Goal: Communication & Community: Answer question/provide support

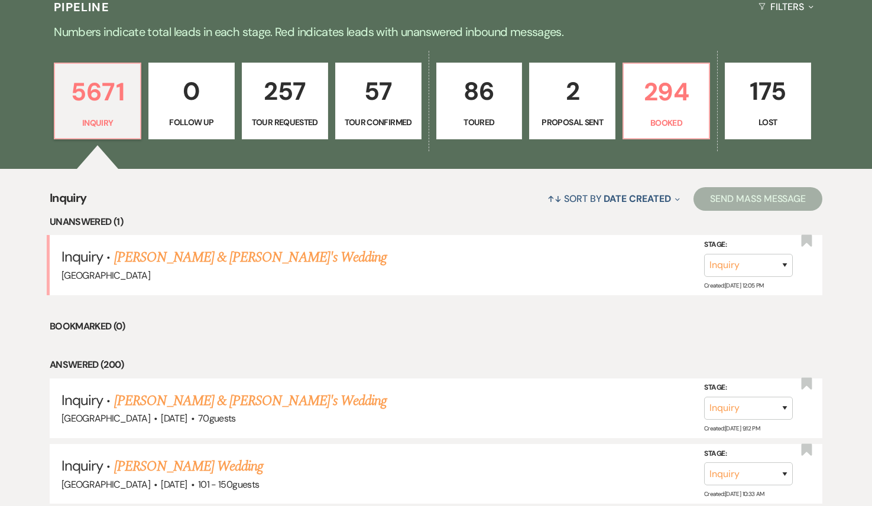
scroll to position [320, 0]
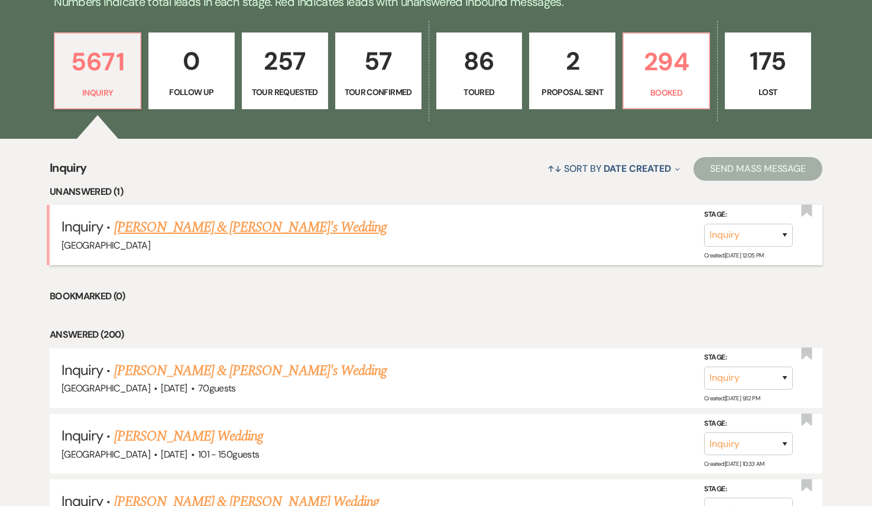
click at [200, 231] on link "[PERSON_NAME] & [PERSON_NAME]'s Wedding" at bounding box center [250, 227] width 273 height 21
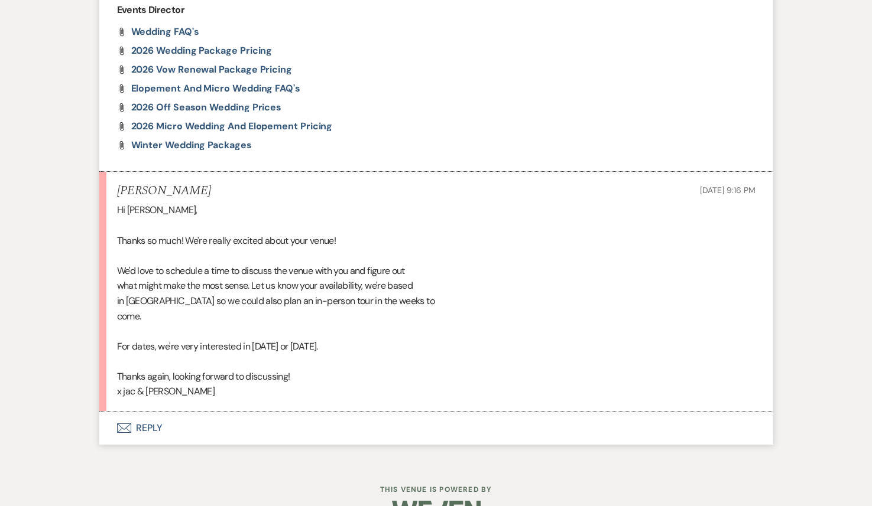
scroll to position [975, 0]
click at [189, 413] on button "Envelope Reply" at bounding box center [436, 429] width 674 height 33
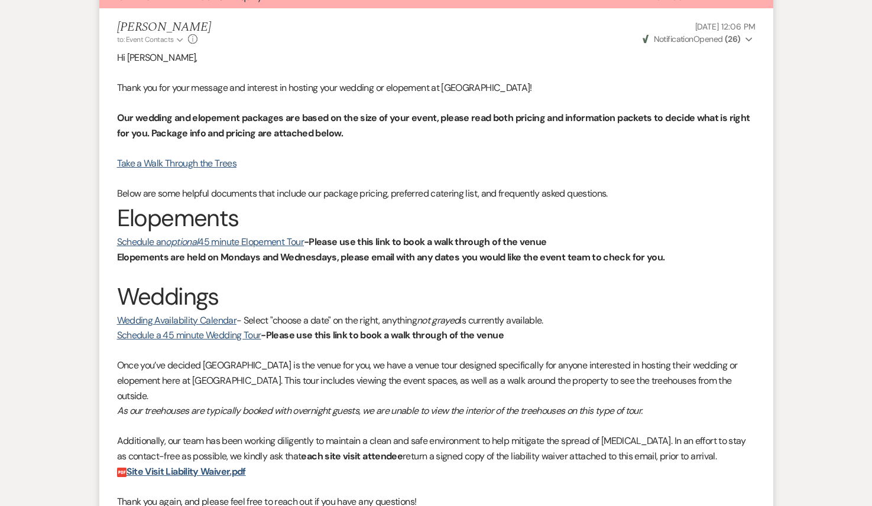
scroll to position [446, 0]
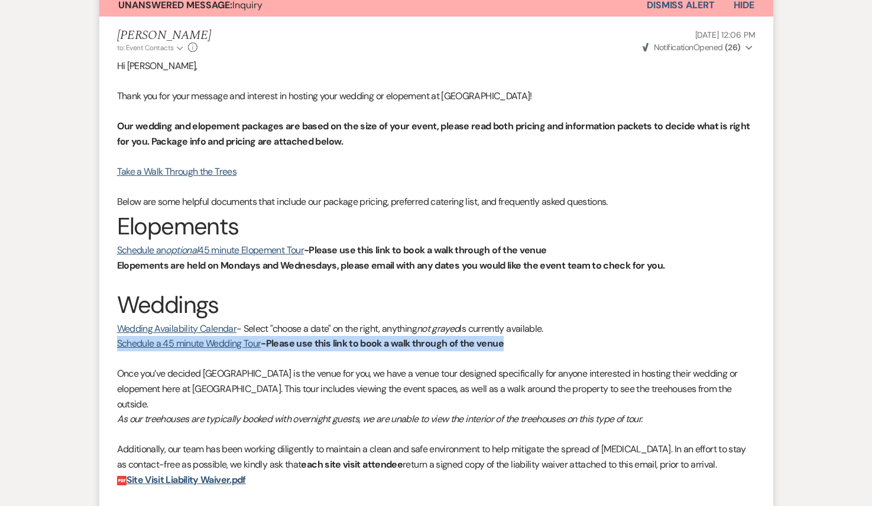
drag, startPoint x: 508, startPoint y: 342, endPoint x: 109, endPoint y: 347, distance: 398.9
click at [109, 347] on li "[PERSON_NAME] to: Event Contacts Expand Info [DATE] 12:06 PM Weven Check Notifi…" at bounding box center [436, 360] width 674 height 686
copy p "Schedule a 45 minute Wedding Tour -Please use this link to book a walk through …"
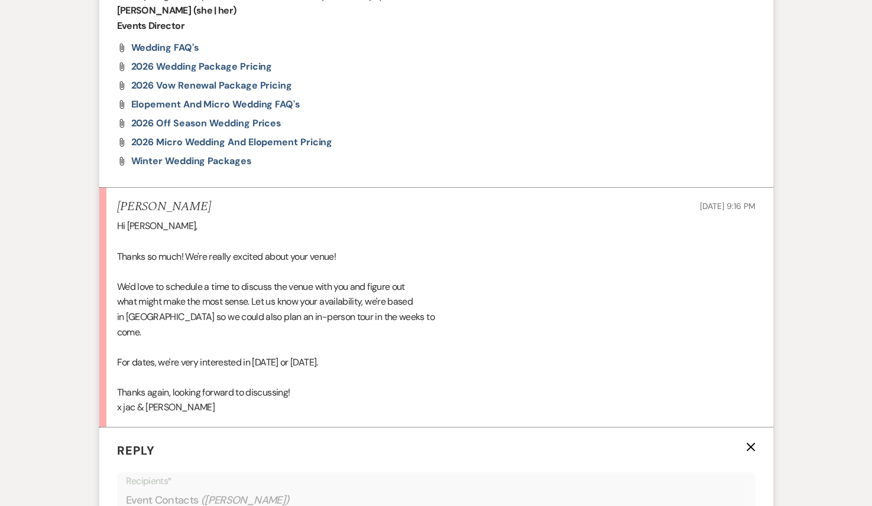
scroll to position [1324, 0]
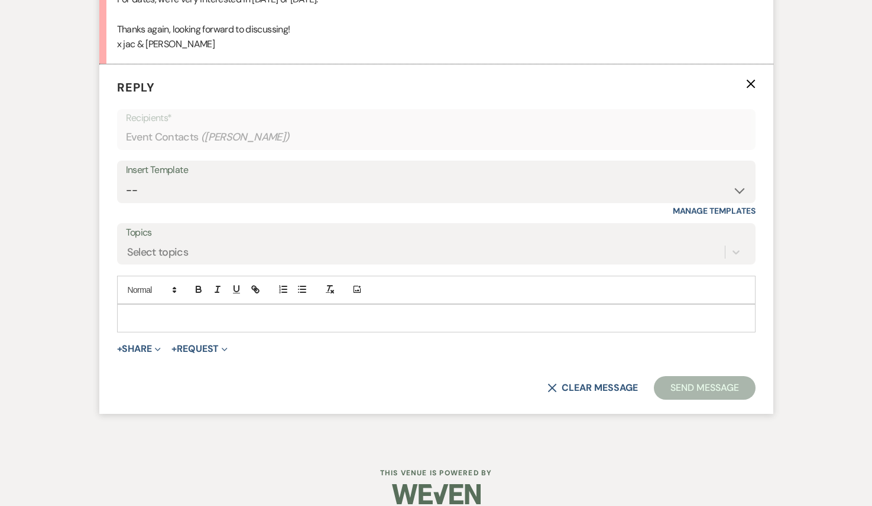
click at [167, 312] on p at bounding box center [435, 318] width 619 height 13
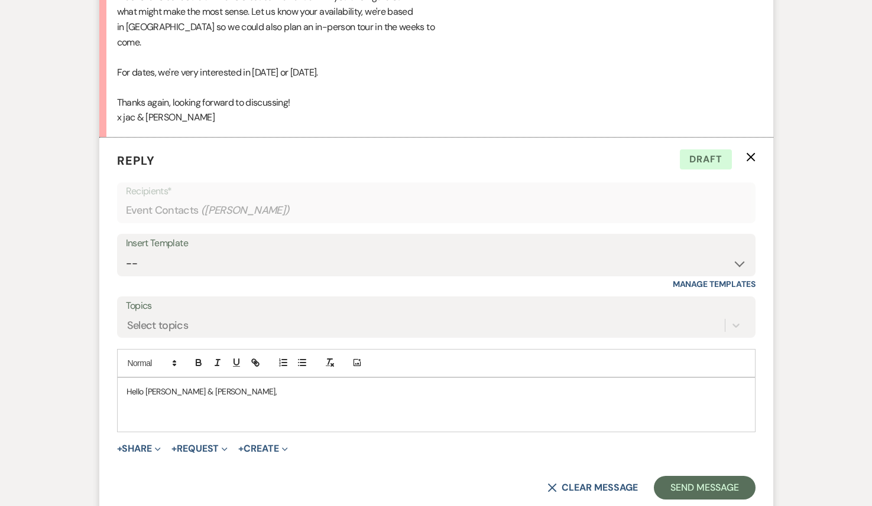
scroll to position [1317, 0]
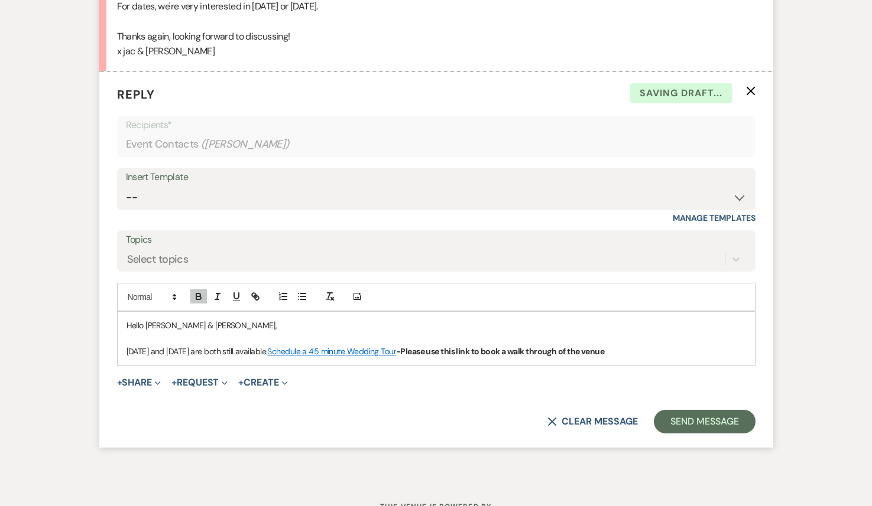
click at [652, 345] on p "[DATE] and [DATE] are both still available. Schedule a 45 minute Wedding Tour -…" at bounding box center [435, 351] width 619 height 13
click at [291, 345] on p "[DATE] and [DATE] are both still available. Schedule a 45 minute Wedding Tour -…" at bounding box center [435, 351] width 619 height 13
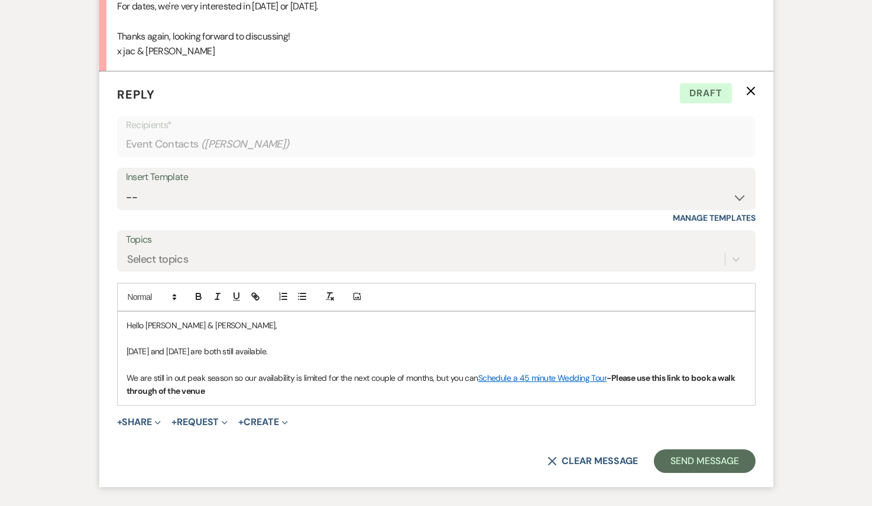
click at [216, 376] on p "We are still in out peak season so our availability is limited for the next cou…" at bounding box center [435, 385] width 619 height 27
click at [201, 291] on icon "button" at bounding box center [198, 296] width 11 height 11
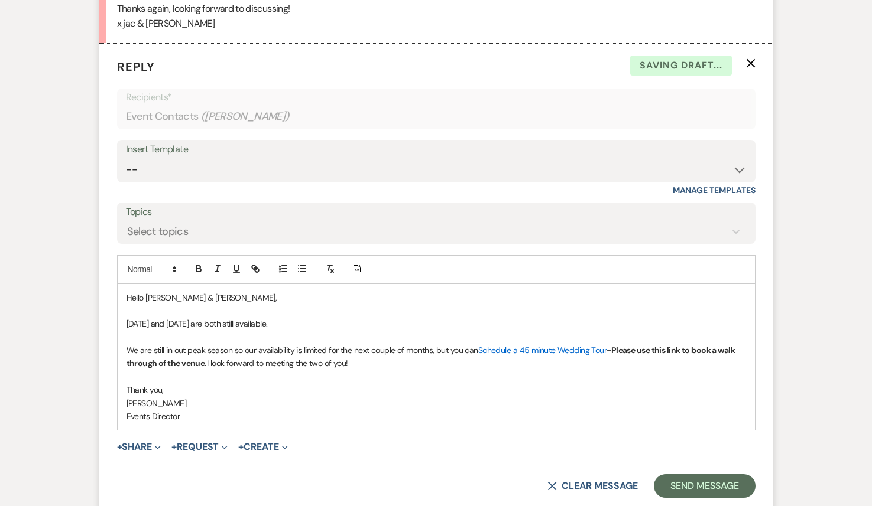
scroll to position [1366, 0]
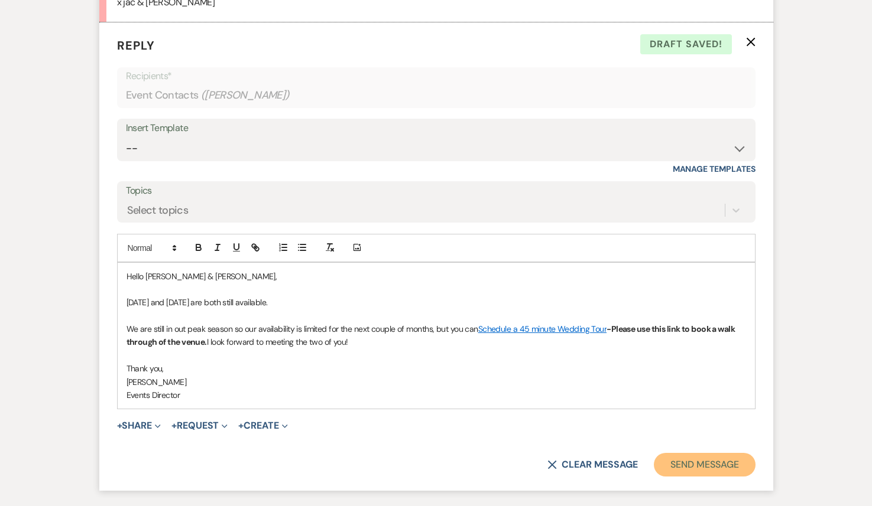
click at [696, 460] on button "Send Message" at bounding box center [704, 465] width 101 height 24
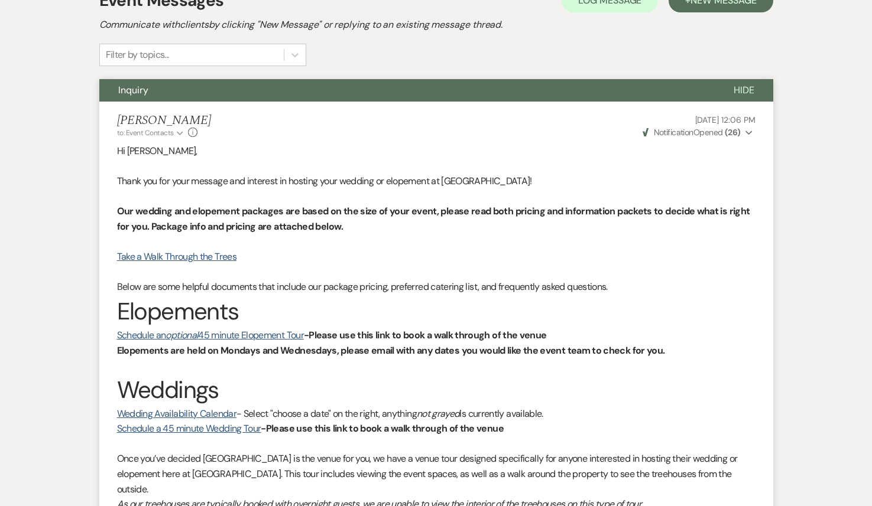
scroll to position [0, 0]
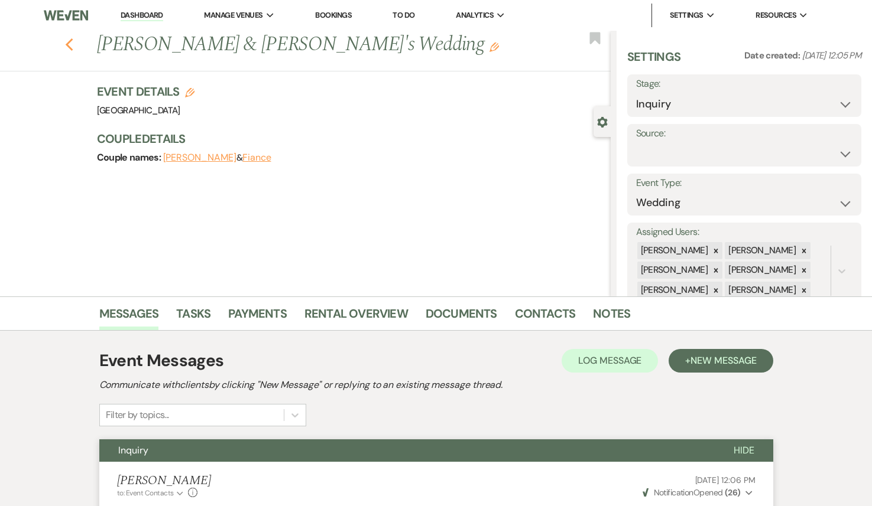
click at [66, 48] on icon "Previous" at bounding box center [69, 45] width 9 height 14
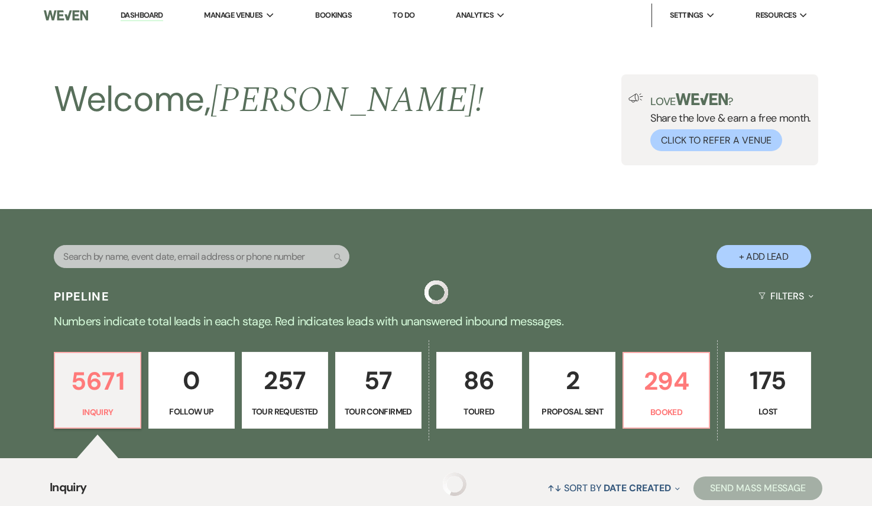
scroll to position [320, 0]
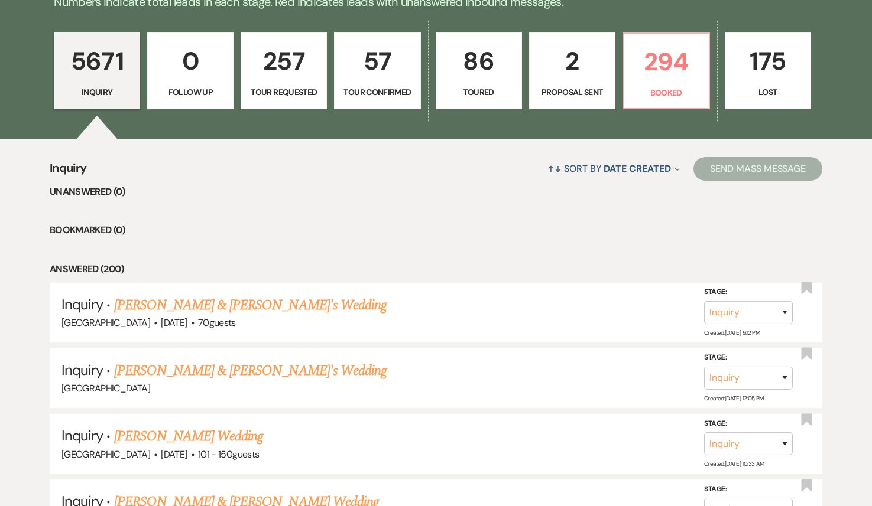
click at [567, 79] on p "2" at bounding box center [572, 61] width 71 height 40
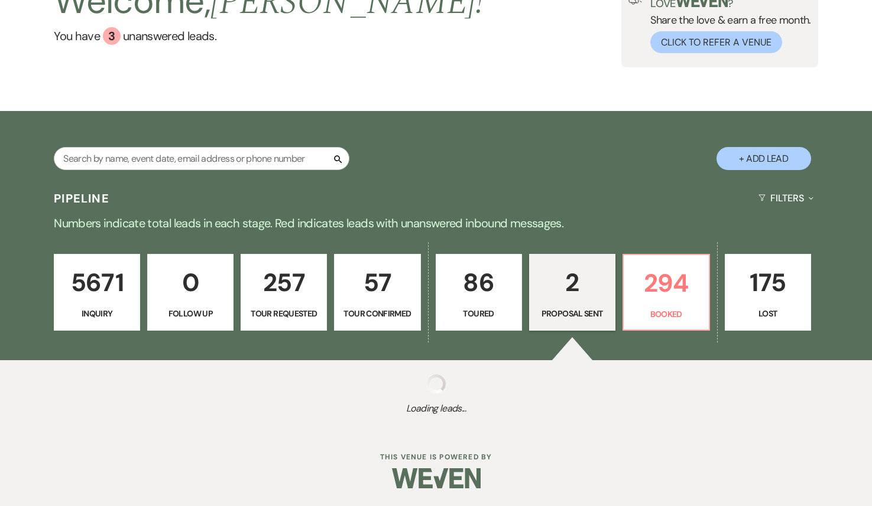
scroll to position [317, 0]
select select "6"
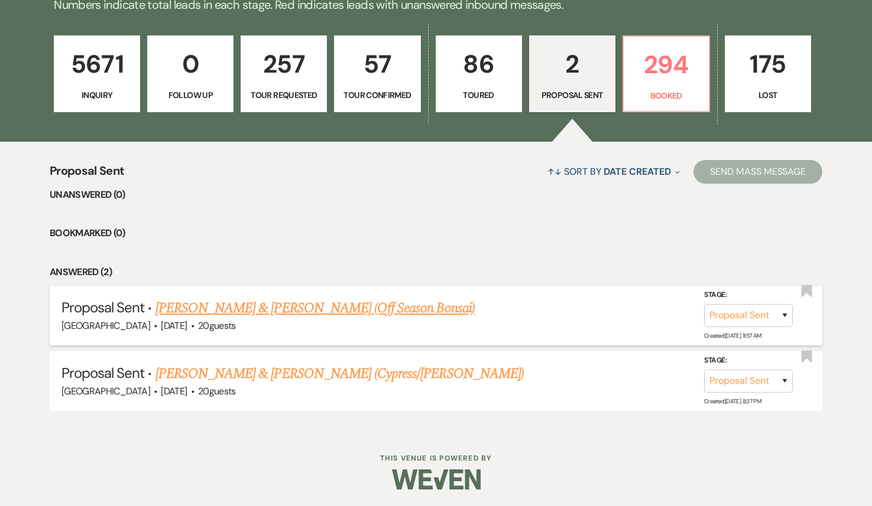
click at [330, 308] on link "[PERSON_NAME] & [PERSON_NAME] (Off Season Bonsai)" at bounding box center [314, 308] width 319 height 21
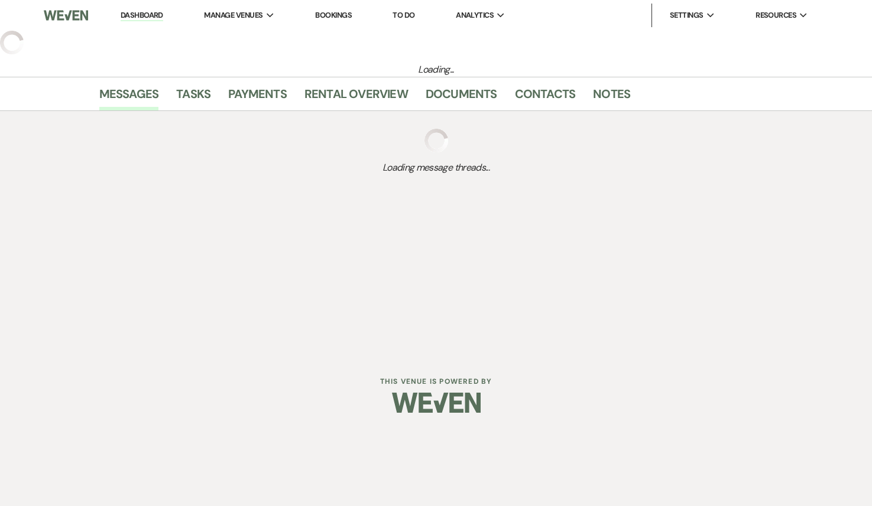
select select "6"
select select "5"
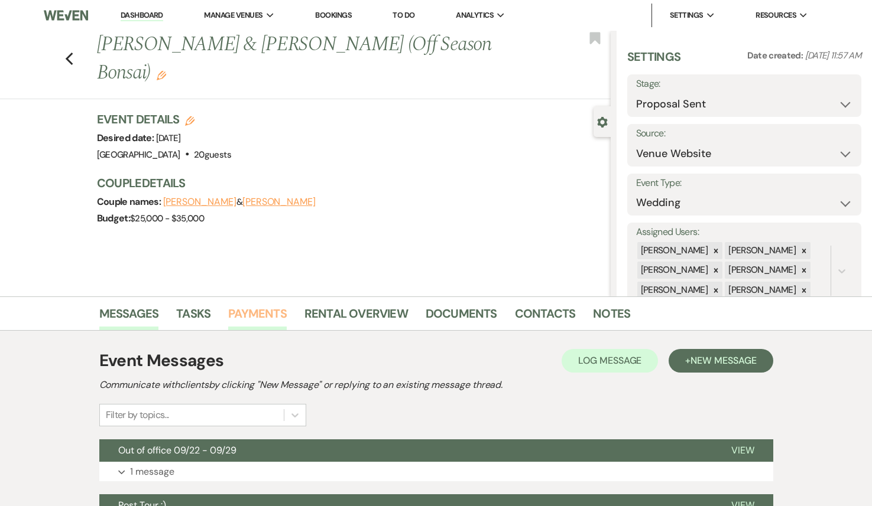
click at [258, 324] on link "Payments" at bounding box center [257, 317] width 59 height 26
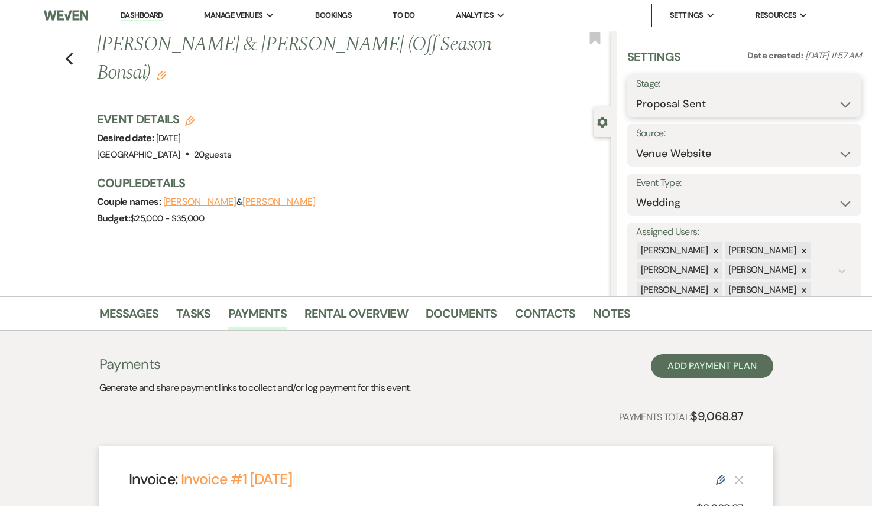
click at [725, 109] on select "Inquiry Follow Up Tour Requested Tour Confirmed Toured Proposal Sent Booked Lost" at bounding box center [744, 104] width 217 height 23
select select "7"
click at [636, 93] on select "Inquiry Follow Up Tour Requested Tour Confirmed Toured Proposal Sent Booked Lost" at bounding box center [744, 104] width 217 height 23
click at [820, 100] on button "Save" at bounding box center [837, 96] width 48 height 24
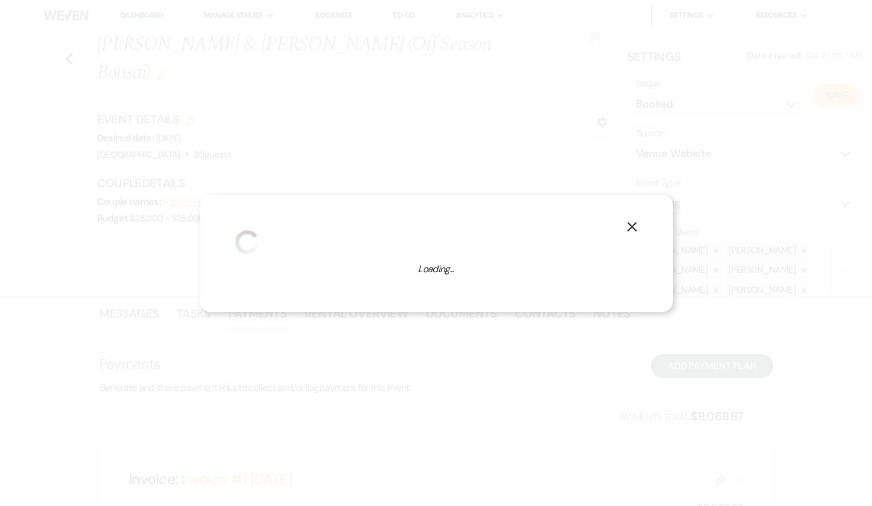
select select "1"
select select "590"
select select "false"
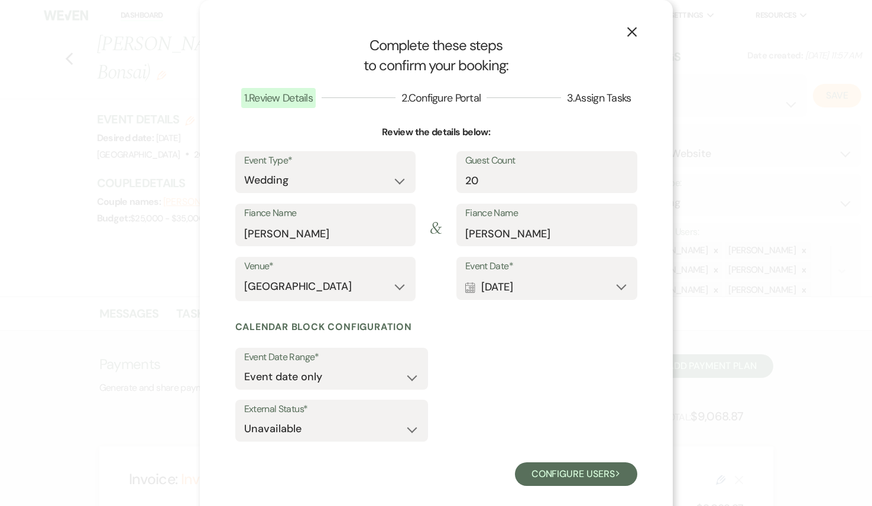
scroll to position [15, 0]
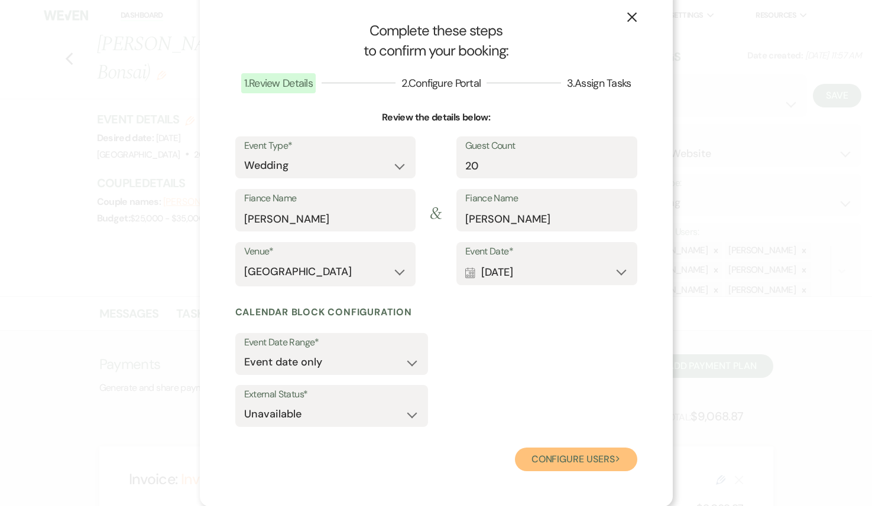
click at [565, 458] on button "Configure users Next" at bounding box center [576, 460] width 122 height 24
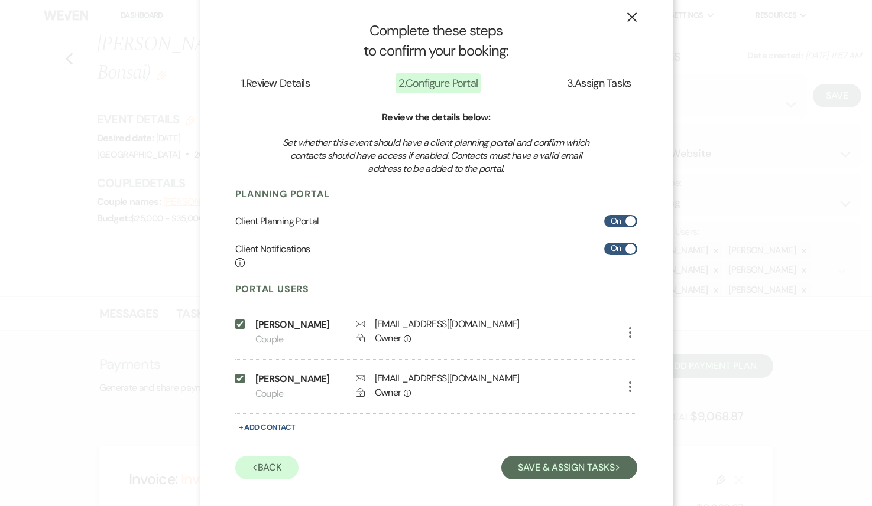
scroll to position [39, 0]
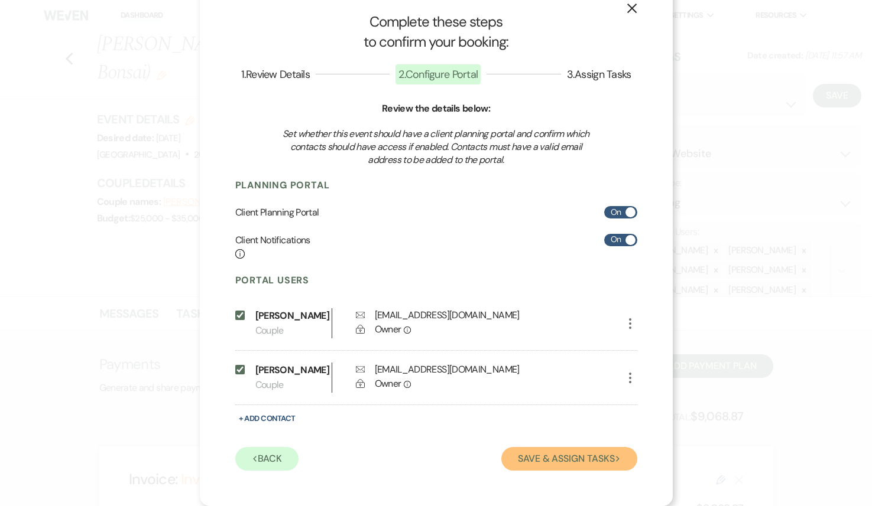
click at [525, 460] on button "Save & Assign Tasks Next" at bounding box center [568, 459] width 135 height 24
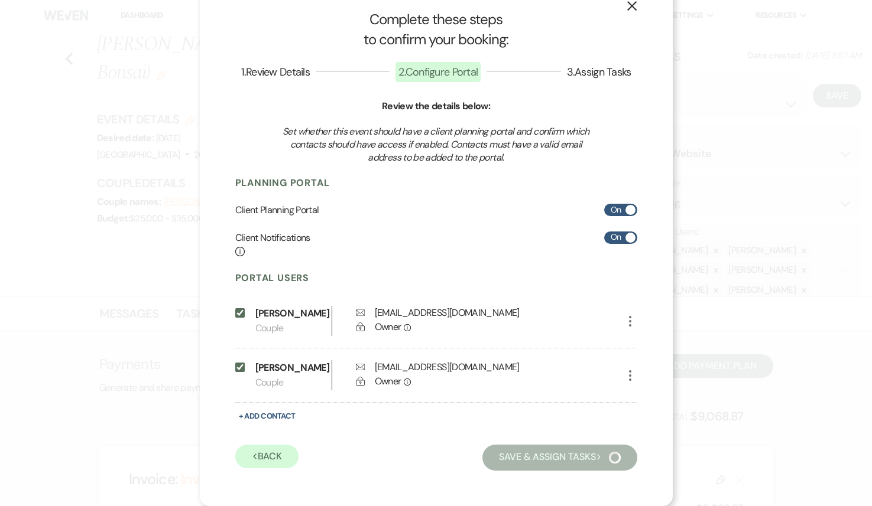
scroll to position [0, 0]
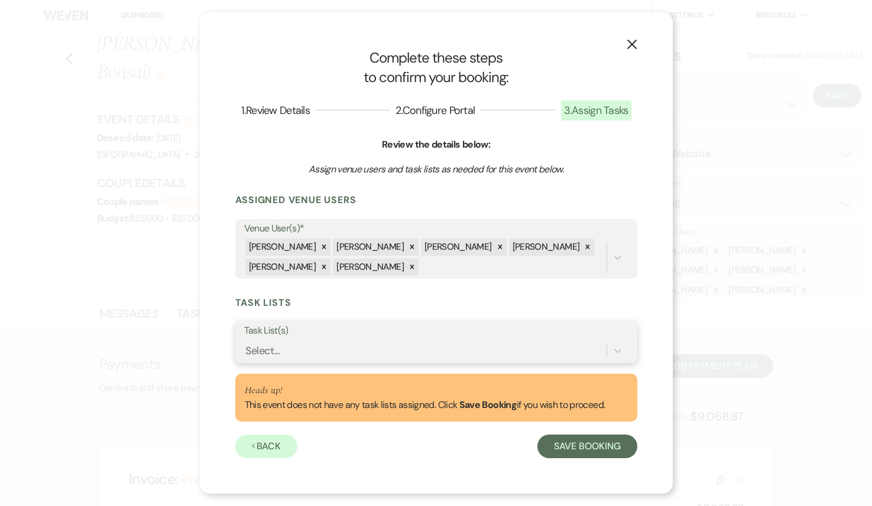
click at [351, 347] on div "Select..." at bounding box center [425, 350] width 362 height 21
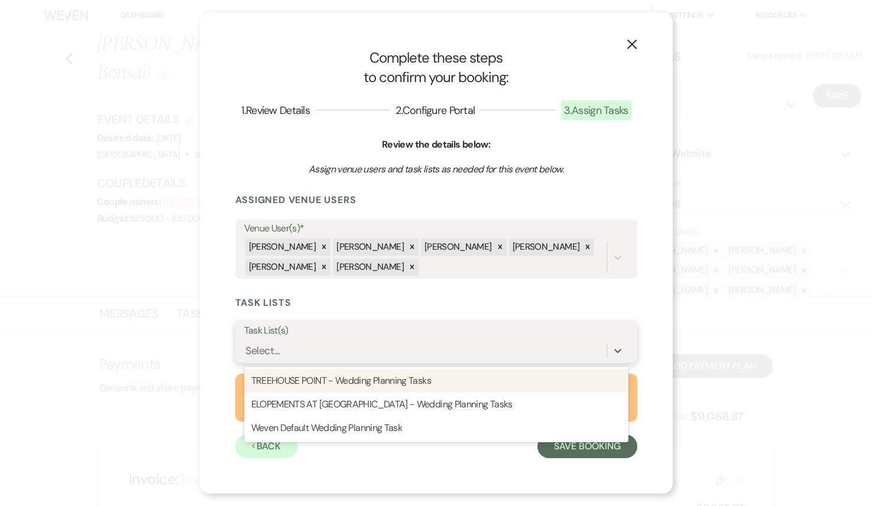
click at [354, 385] on div "TREEHOUSE POINT - Wedding Planning Tasks" at bounding box center [436, 381] width 384 height 24
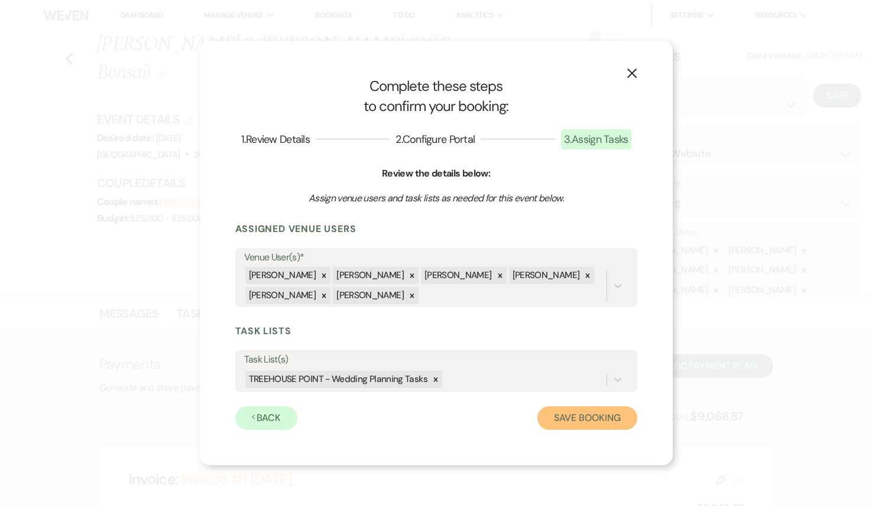
click at [595, 422] on button "Save Booking" at bounding box center [586, 419] width 99 height 24
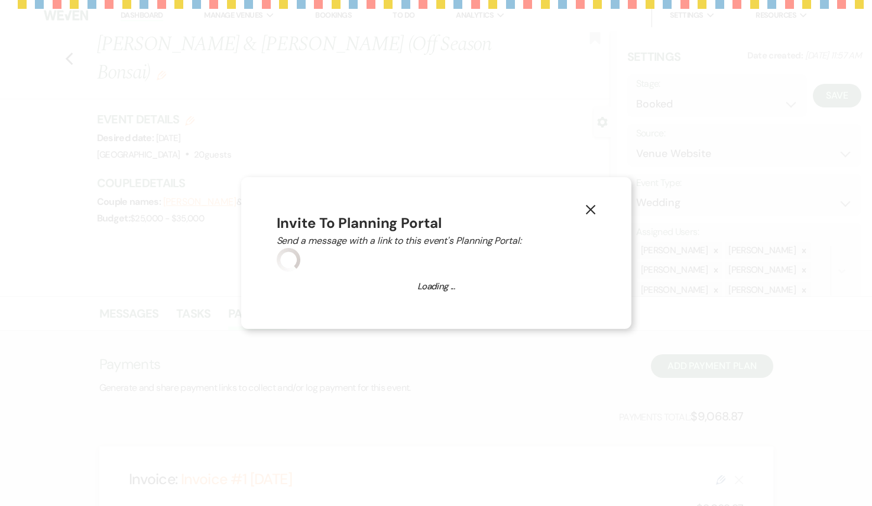
select select "1410"
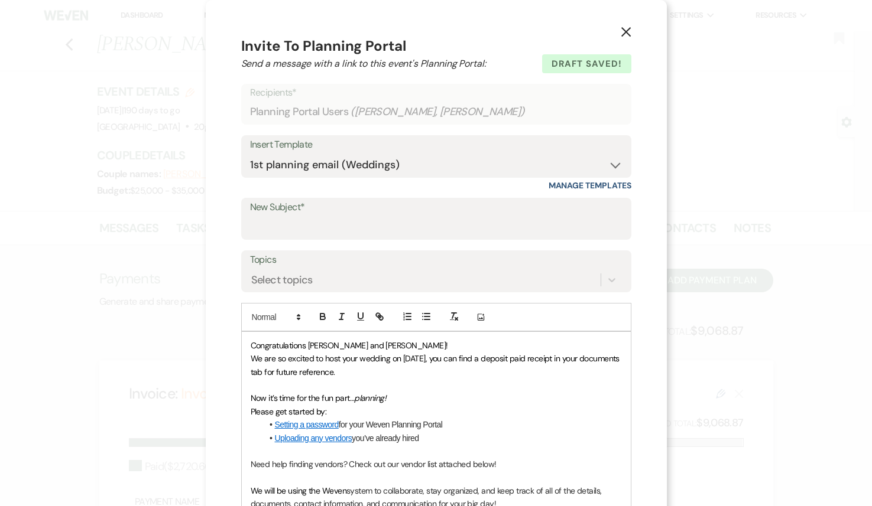
click at [320, 209] on label "New Subject*" at bounding box center [436, 207] width 372 height 17
click at [320, 216] on input "New Subject*" at bounding box center [436, 227] width 372 height 23
click at [310, 226] on input "New Subject*" at bounding box center [436, 227] width 372 height 23
type input "Welcome!"
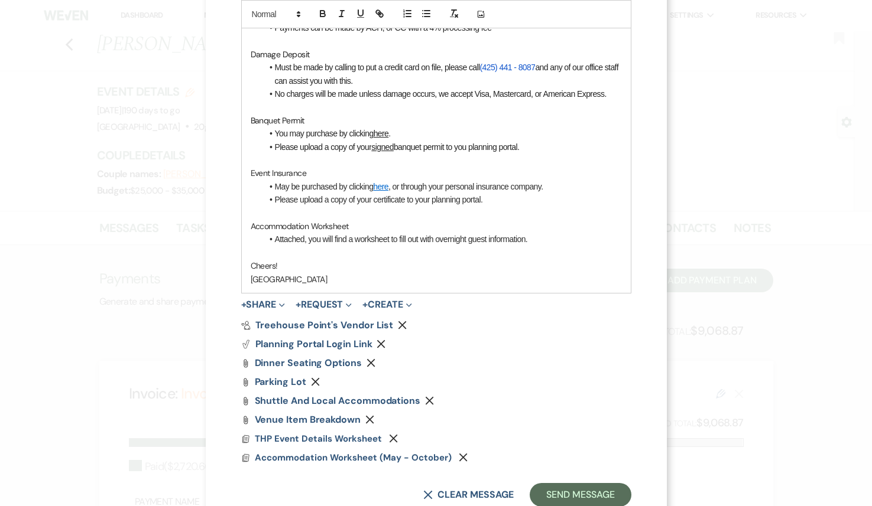
scroll to position [737, 0]
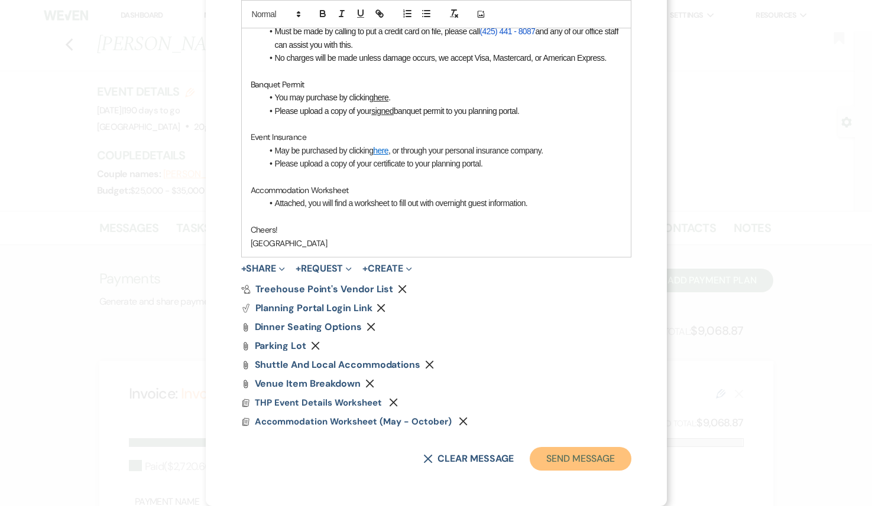
click at [561, 460] on button "Send Message" at bounding box center [579, 459] width 101 height 24
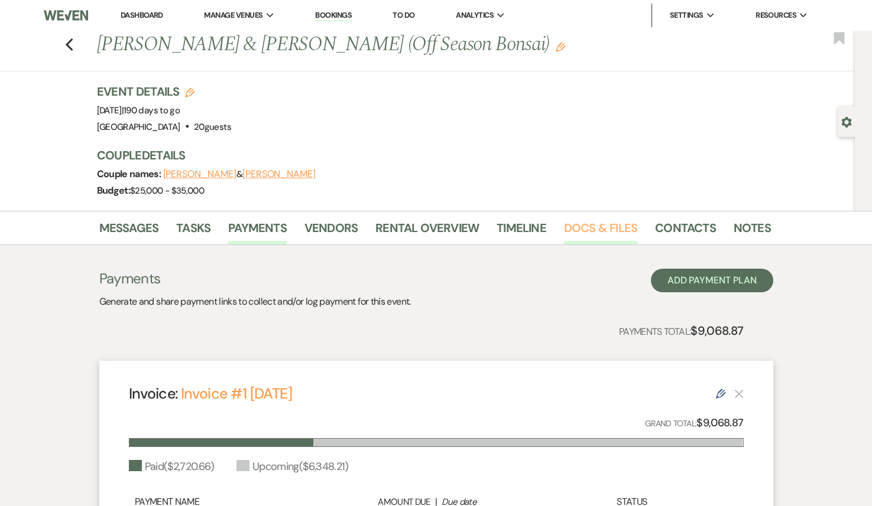
click at [599, 232] on link "Docs & Files" at bounding box center [600, 232] width 73 height 26
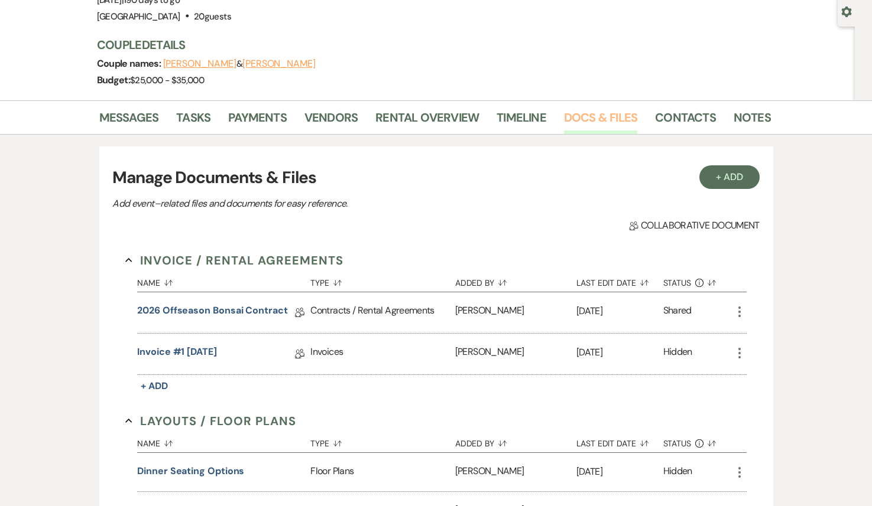
scroll to position [197, 0]
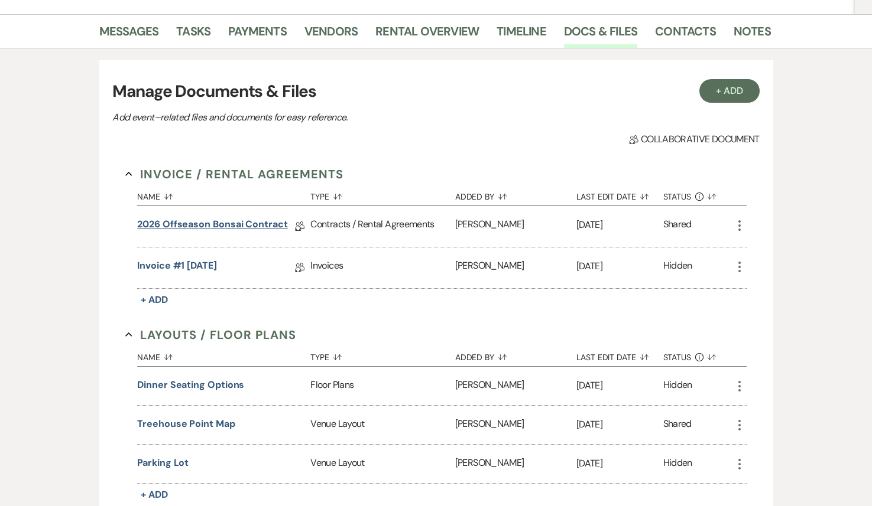
click at [236, 229] on link "2026 Offseason Bonsai Contract" at bounding box center [212, 226] width 151 height 18
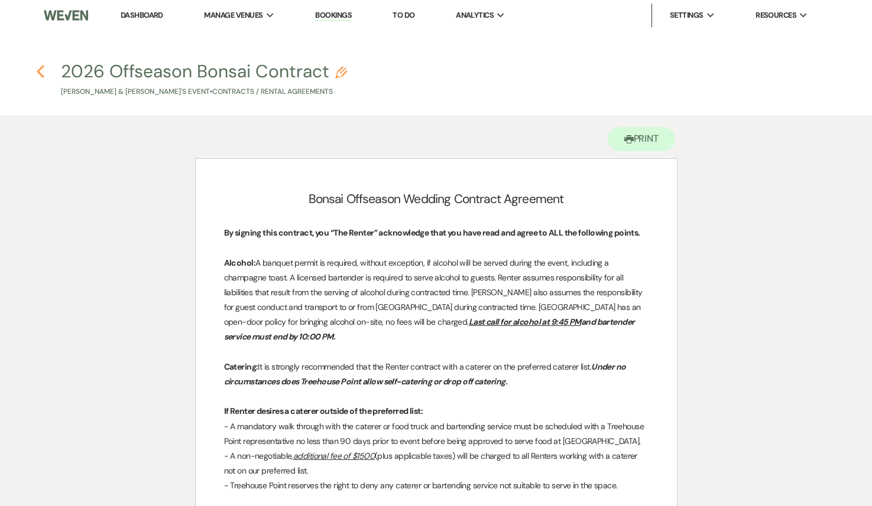
click at [41, 76] on use "button" at bounding box center [41, 71] width 8 height 13
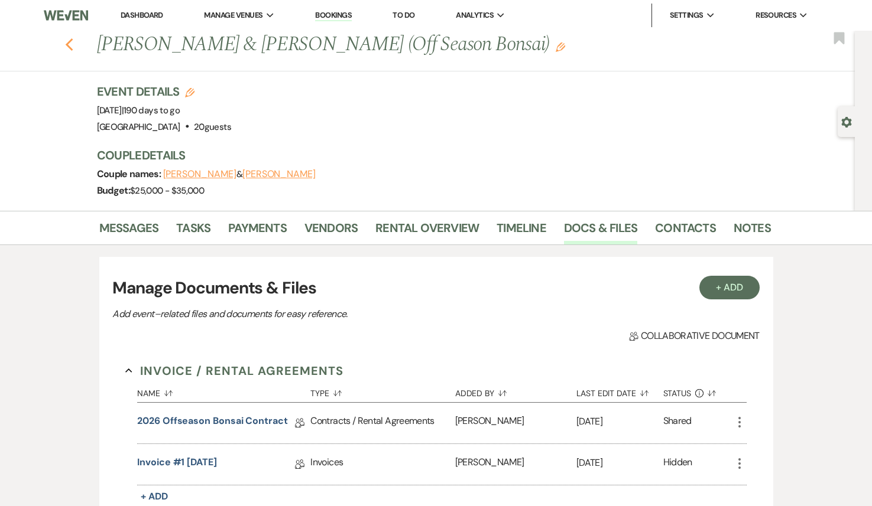
click at [72, 47] on icon "Previous" at bounding box center [69, 45] width 9 height 14
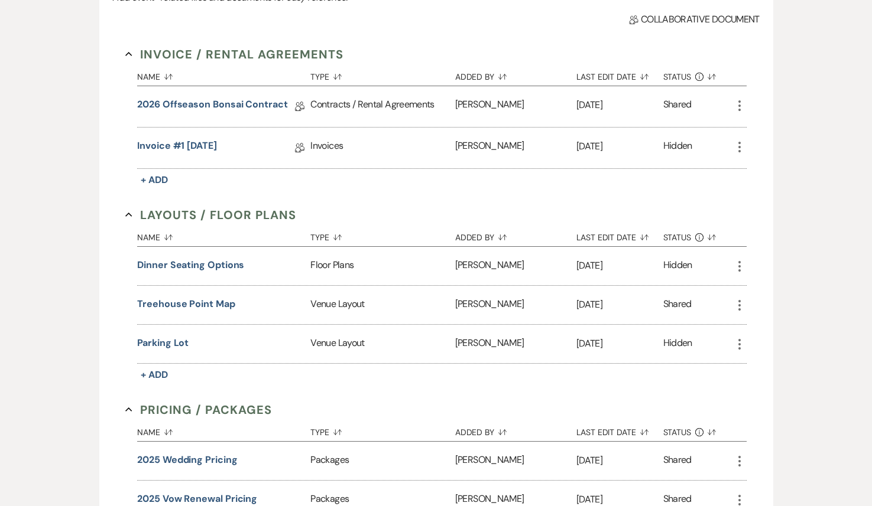
select select "6"
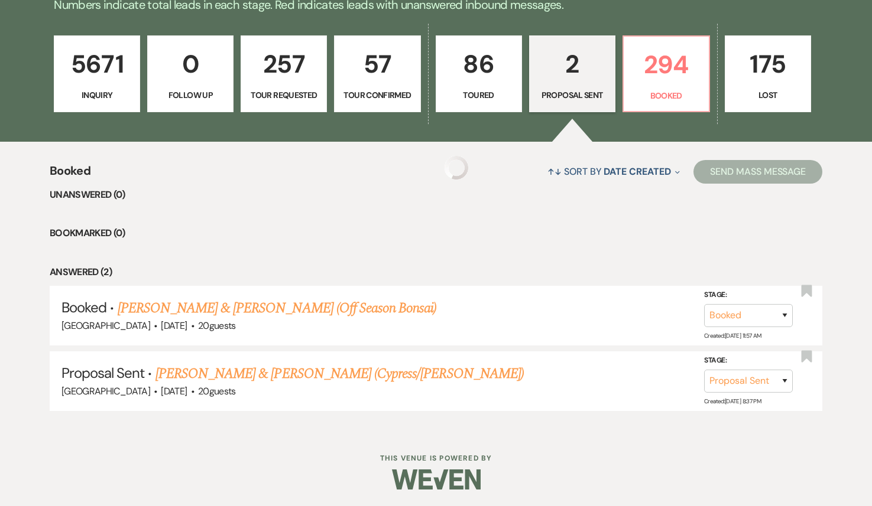
scroll to position [252, 0]
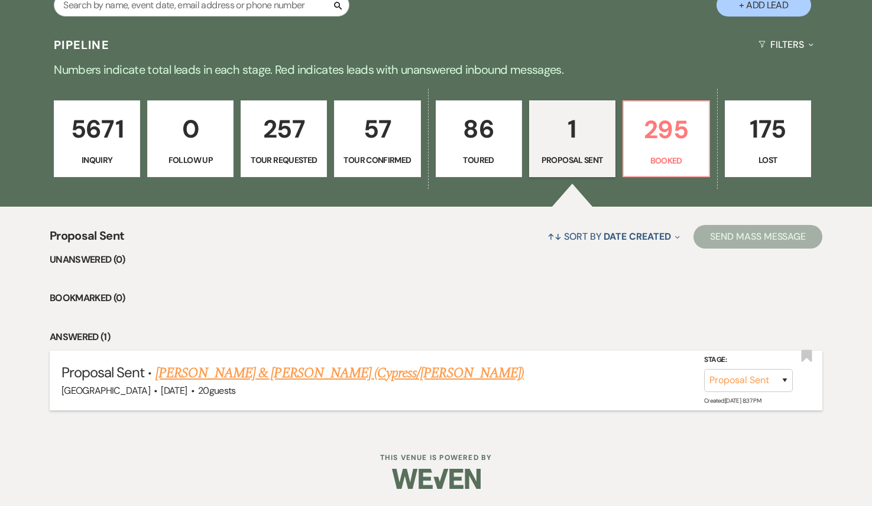
click at [337, 379] on link "[PERSON_NAME] & [PERSON_NAME] (Cypress/[PERSON_NAME])" at bounding box center [339, 373] width 368 height 21
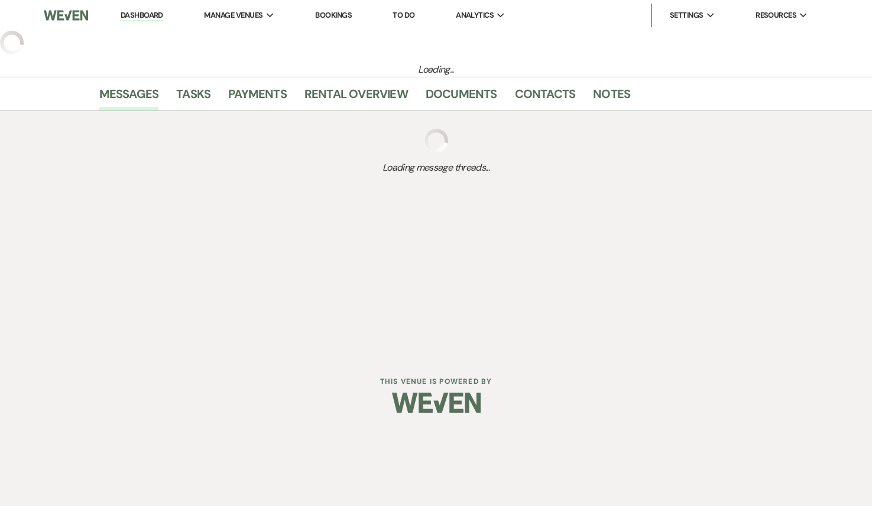
select select "6"
select select "5"
select select "16"
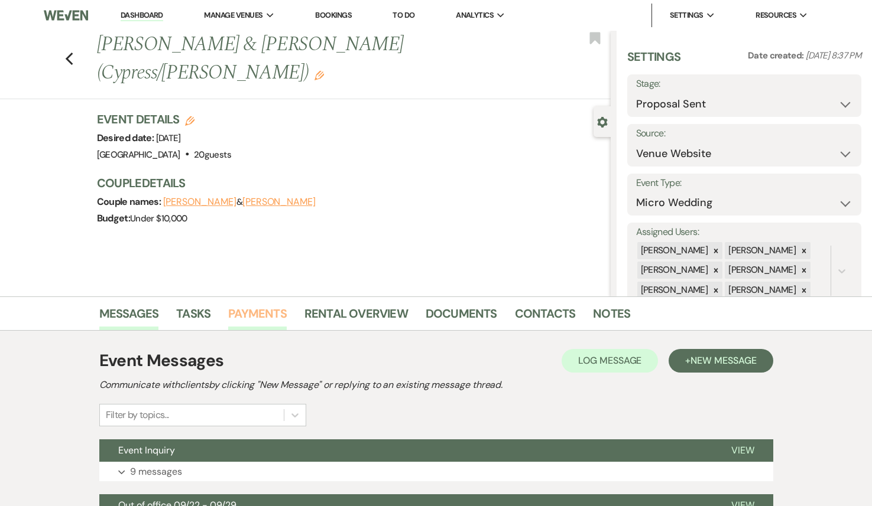
click at [258, 321] on link "Payments" at bounding box center [257, 317] width 59 height 26
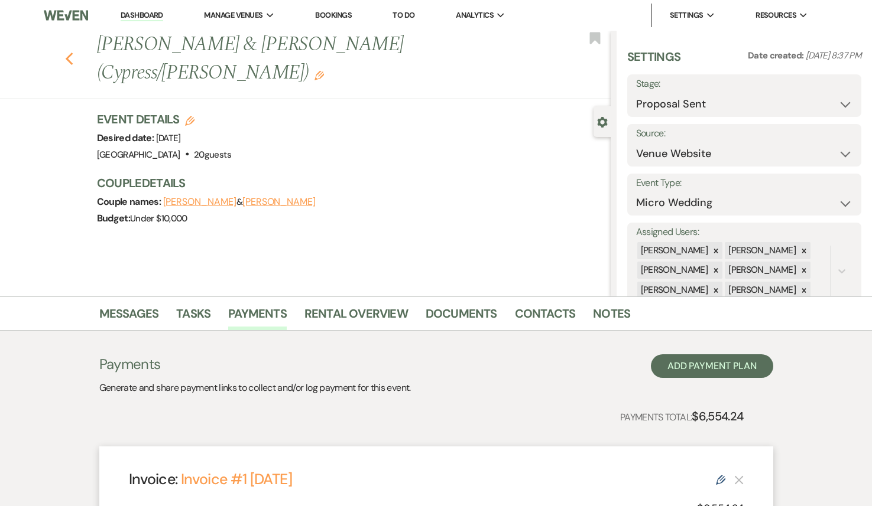
click at [70, 53] on use "button" at bounding box center [69, 59] width 8 height 13
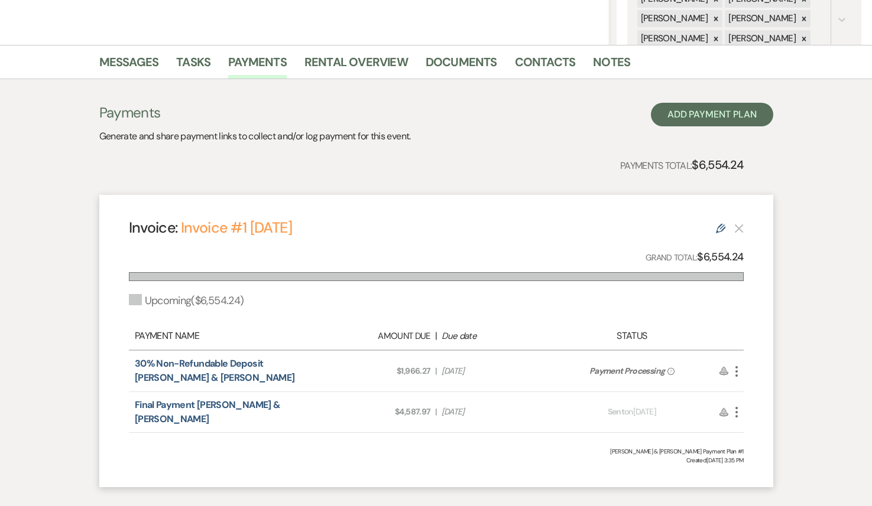
select select "6"
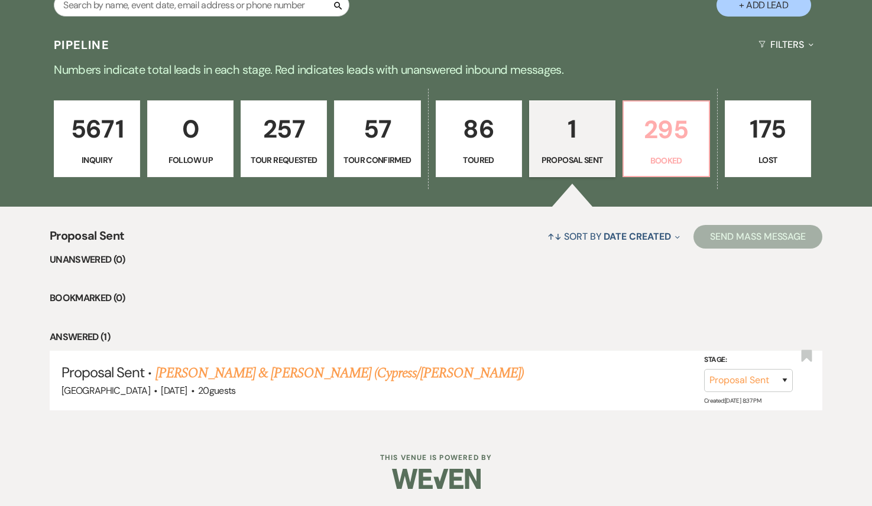
click at [644, 123] on p "295" at bounding box center [666, 130] width 71 height 40
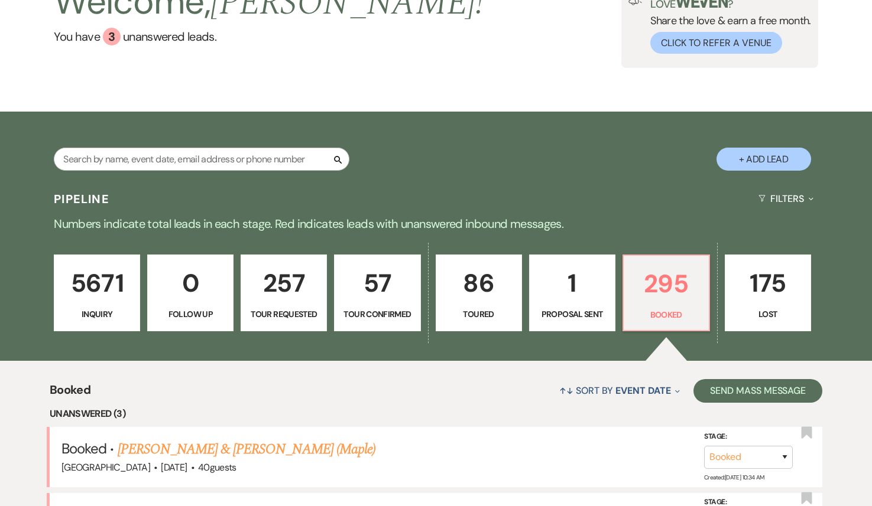
scroll to position [252, 0]
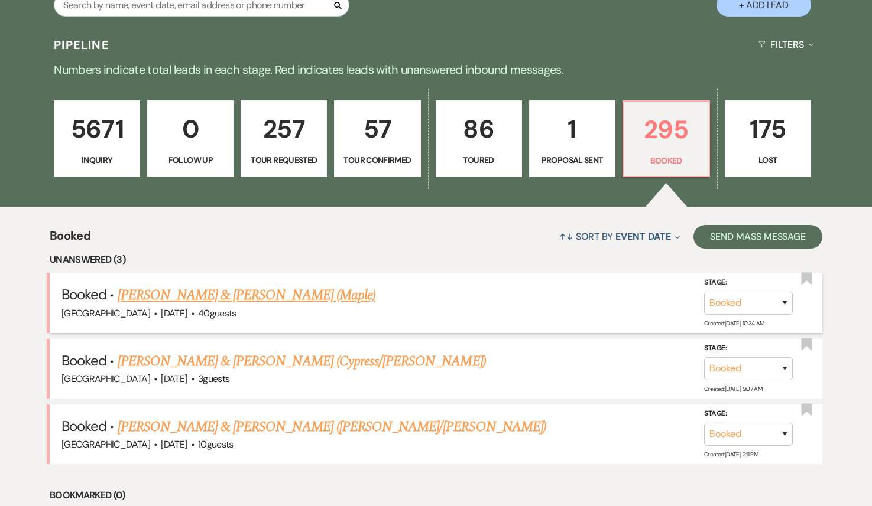
click at [251, 294] on link "[PERSON_NAME] & [PERSON_NAME] (Maple)" at bounding box center [247, 295] width 258 height 21
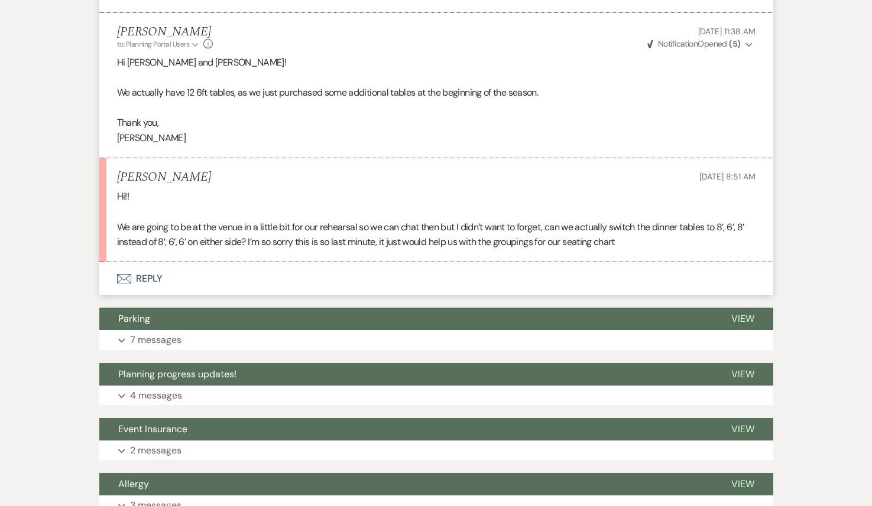
scroll to position [875, 0]
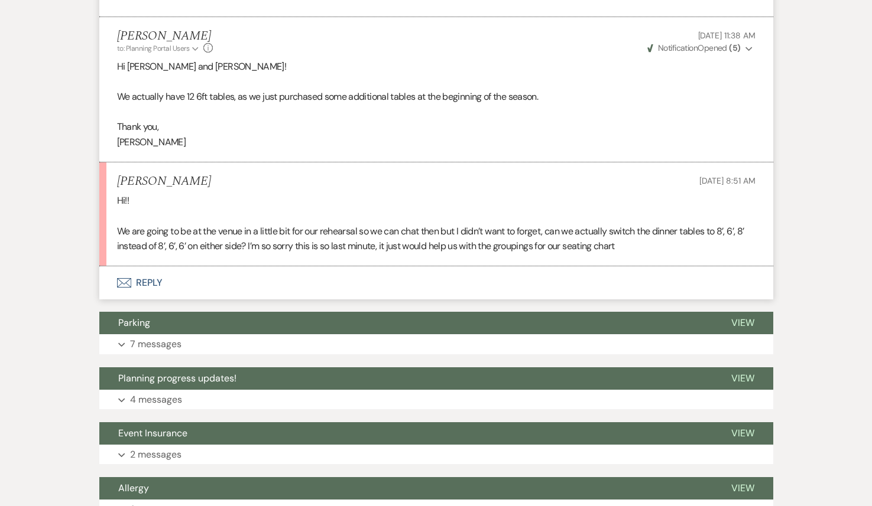
click at [338, 275] on button "Envelope Reply" at bounding box center [436, 283] width 674 height 33
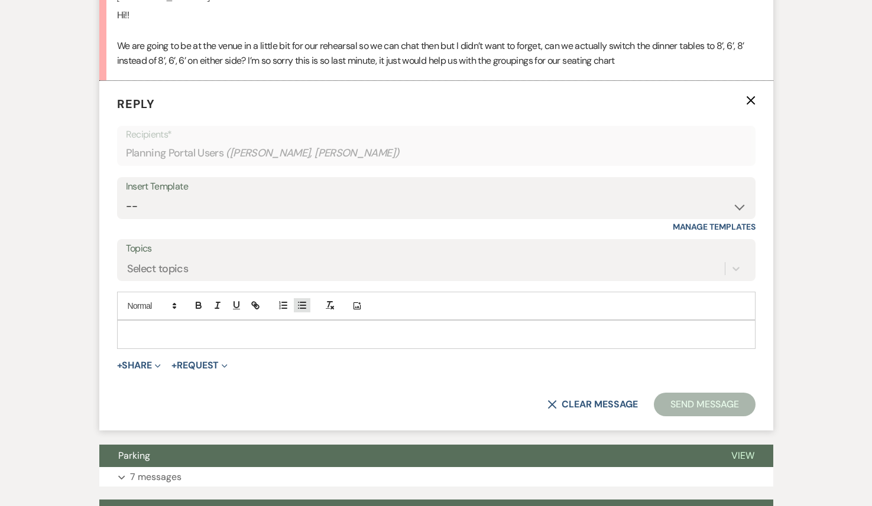
scroll to position [1062, 0]
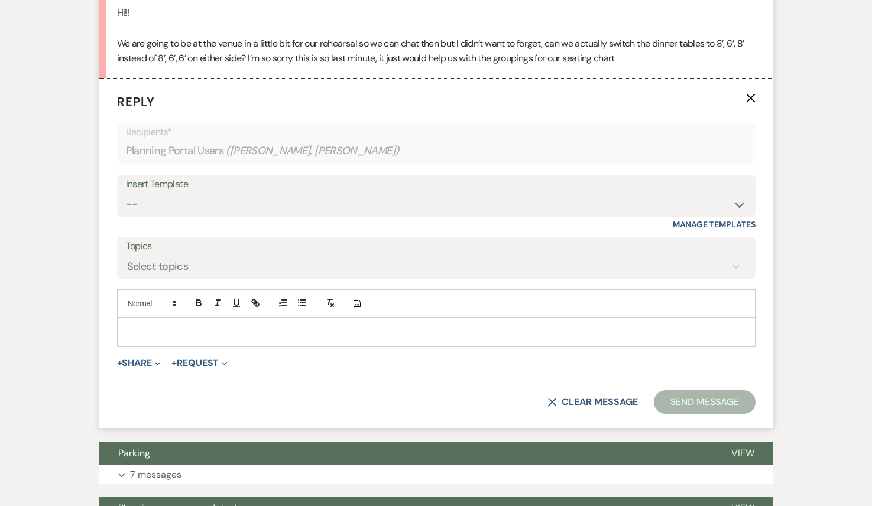
click at [242, 323] on div at bounding box center [436, 332] width 637 height 27
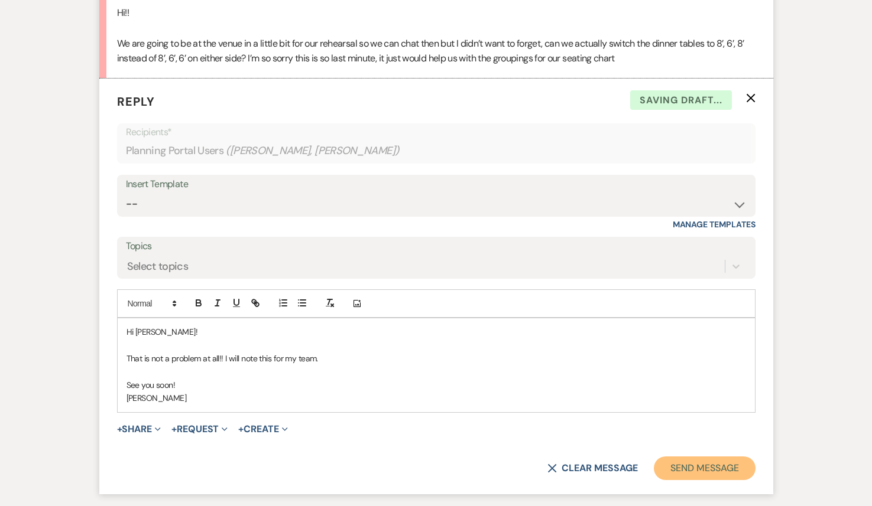
click at [677, 472] on button "Send Message" at bounding box center [704, 469] width 101 height 24
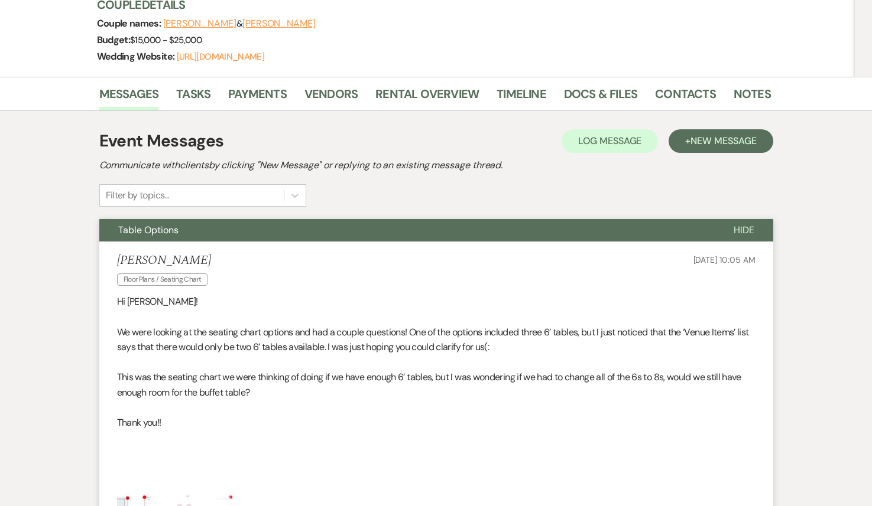
scroll to position [0, 0]
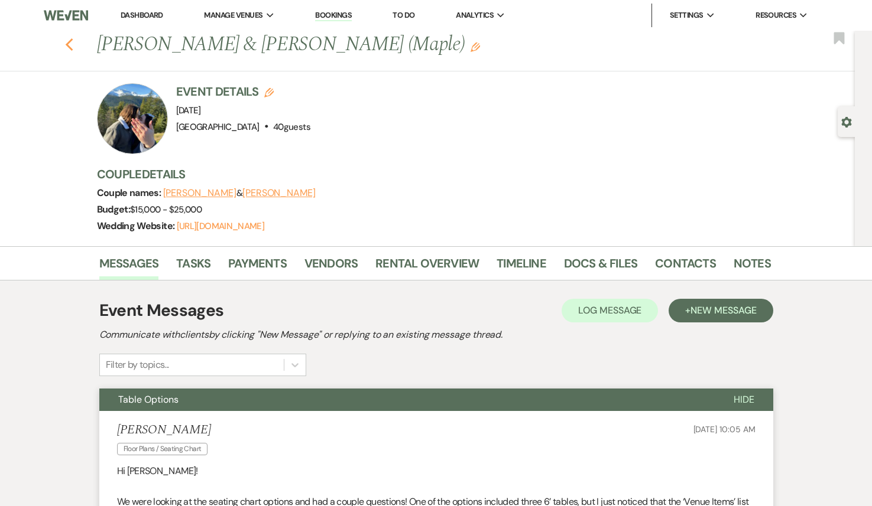
click at [70, 50] on icon "Previous" at bounding box center [69, 45] width 9 height 14
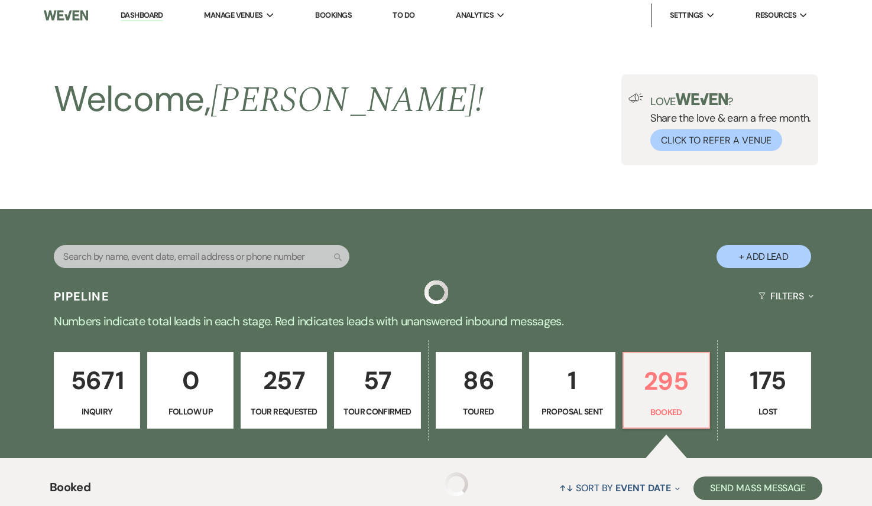
scroll to position [252, 0]
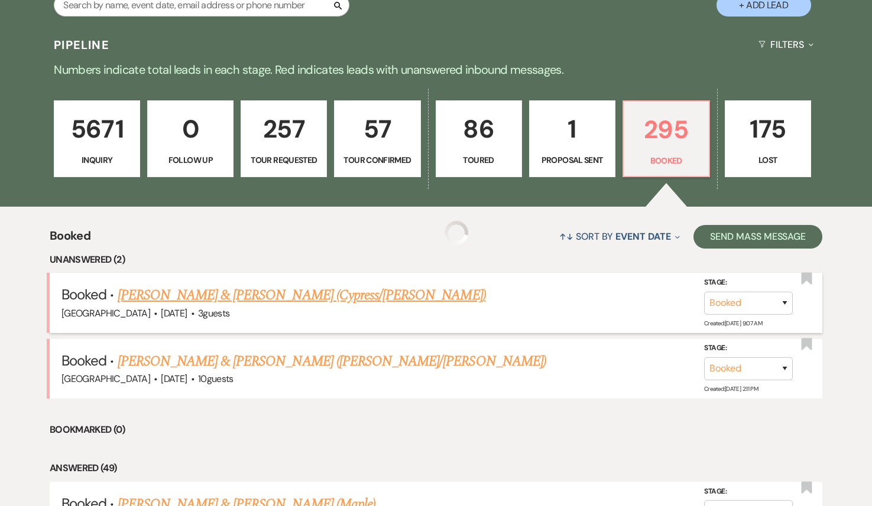
click at [290, 296] on link "[PERSON_NAME] & [PERSON_NAME] (Cypress/[PERSON_NAME])" at bounding box center [302, 295] width 368 height 21
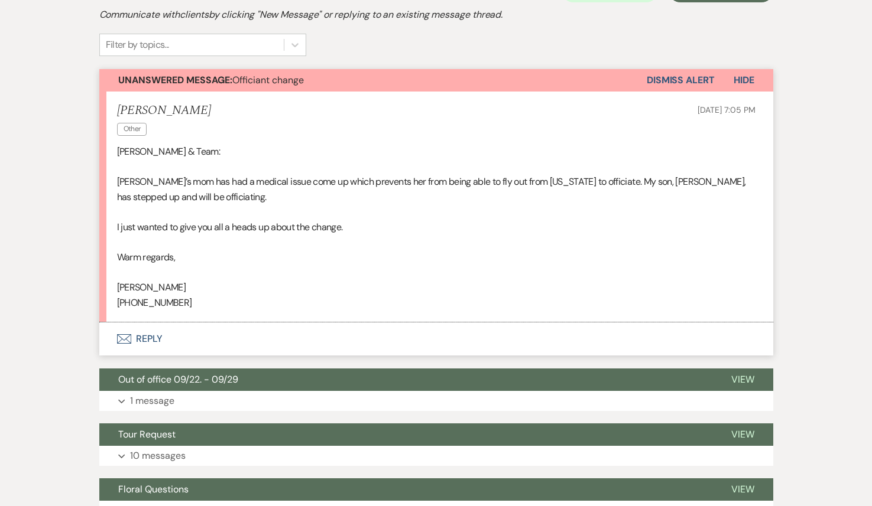
scroll to position [332, 0]
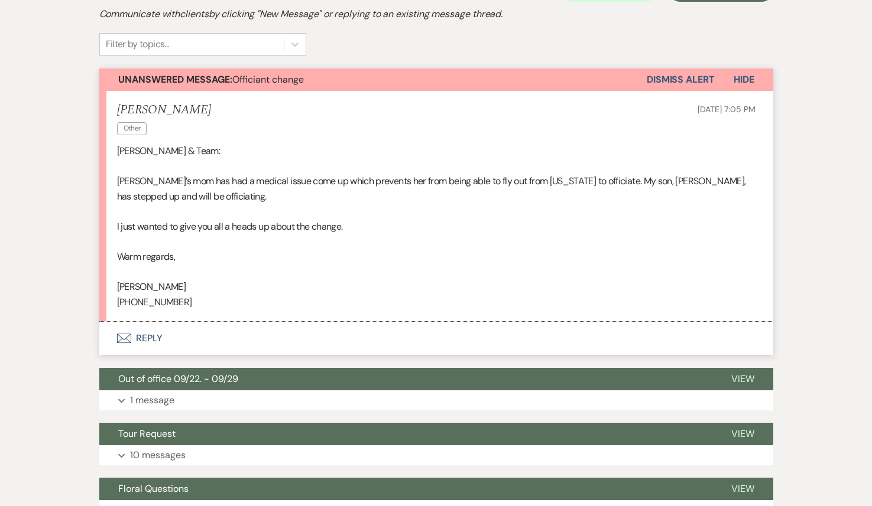
click at [195, 322] on button "Envelope Reply" at bounding box center [436, 338] width 674 height 33
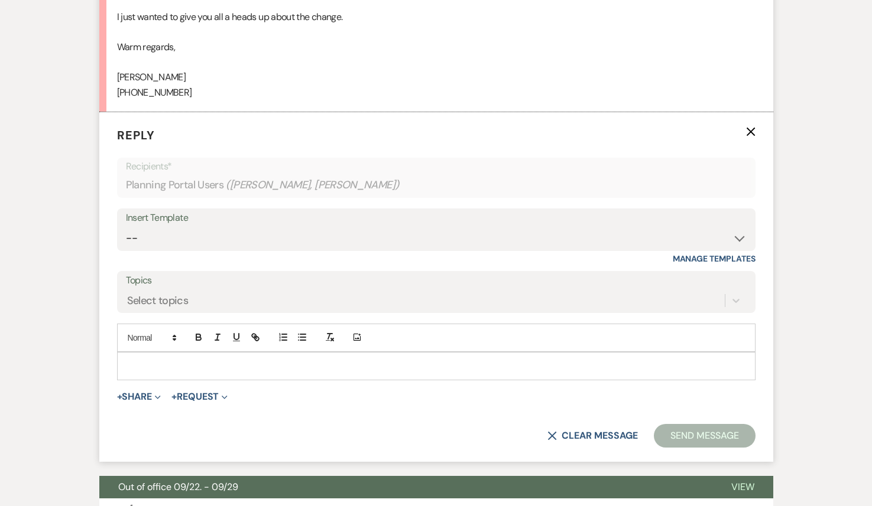
scroll to position [548, 0]
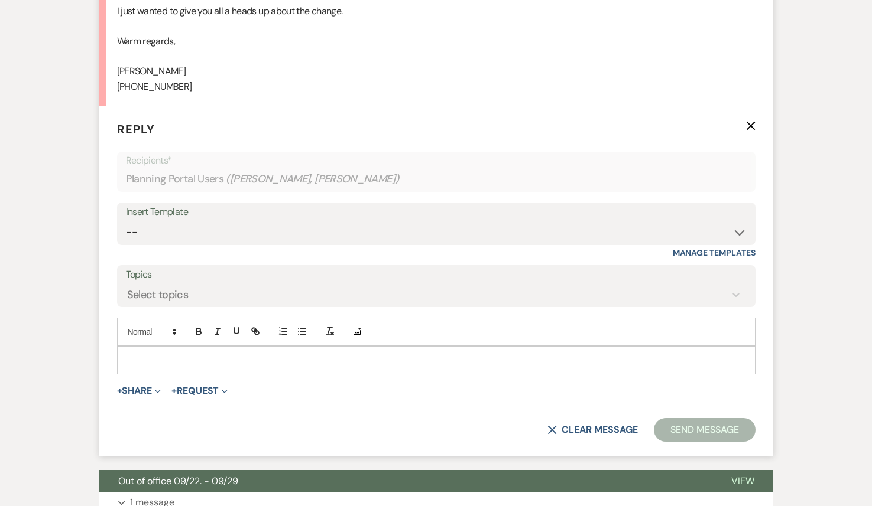
click at [158, 354] on p at bounding box center [435, 360] width 619 height 13
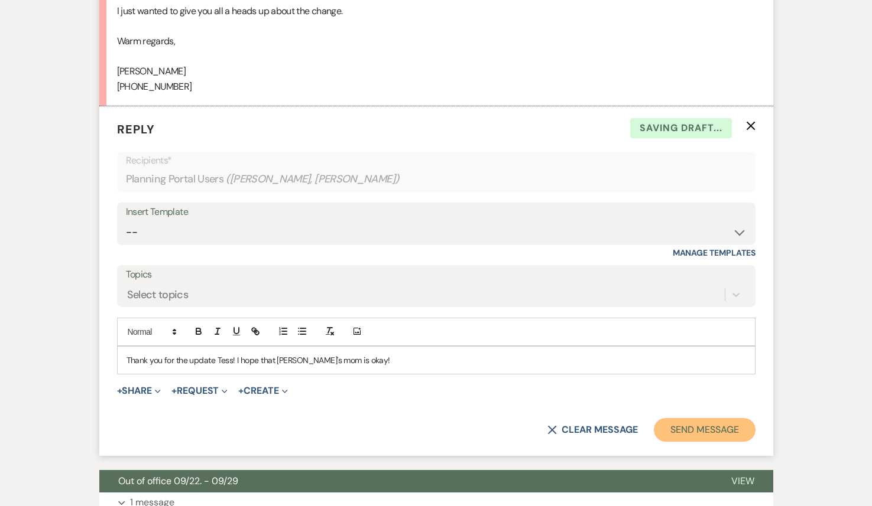
click at [694, 418] on button "Send Message" at bounding box center [704, 430] width 101 height 24
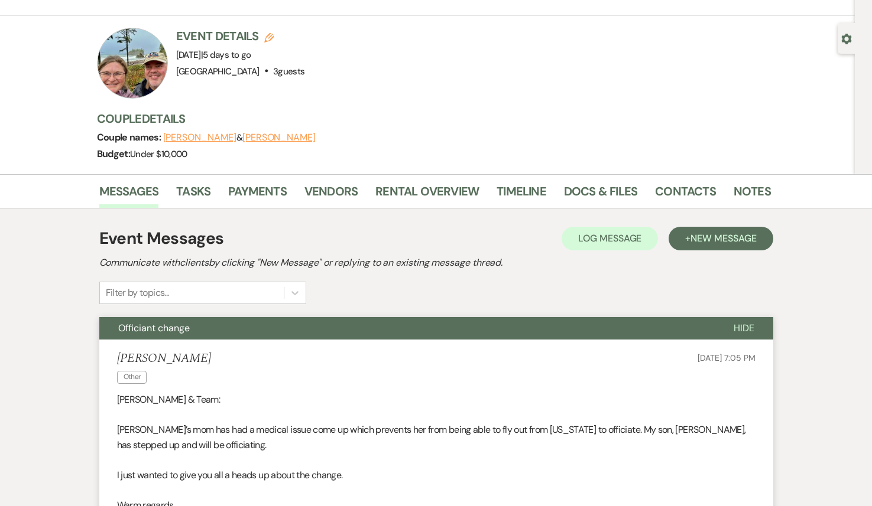
scroll to position [0, 0]
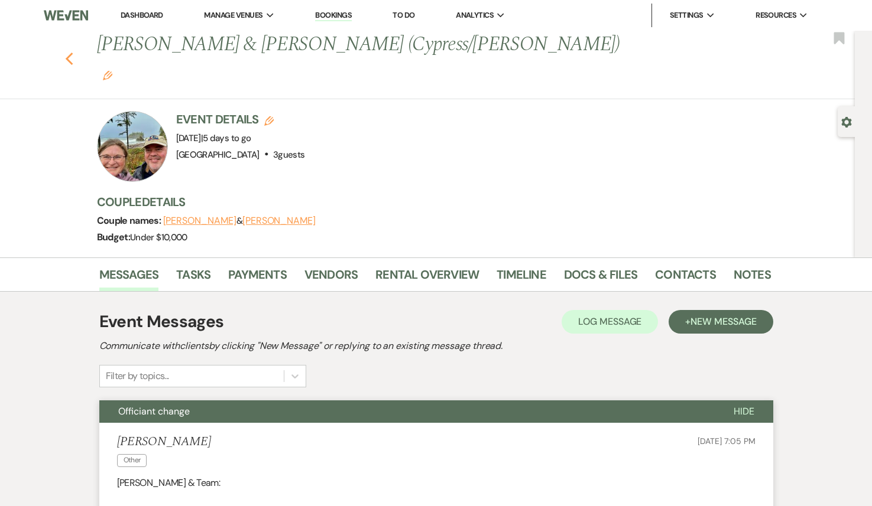
click at [67, 53] on use "button" at bounding box center [69, 59] width 8 height 13
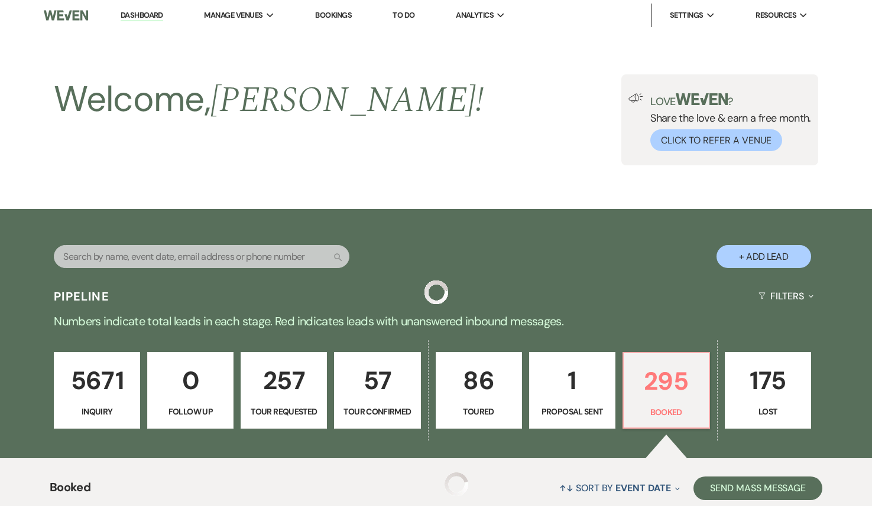
scroll to position [252, 0]
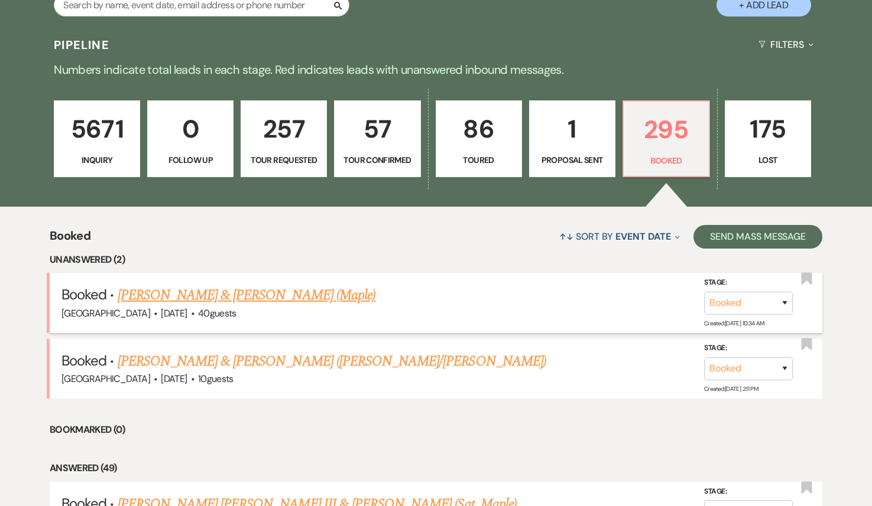
click at [291, 300] on link "[PERSON_NAME] & [PERSON_NAME] (Maple)" at bounding box center [247, 295] width 258 height 21
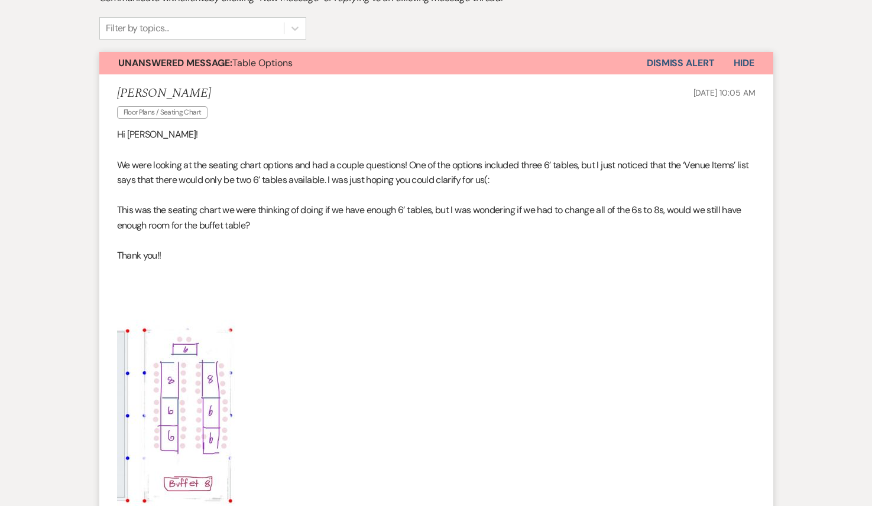
scroll to position [219, 0]
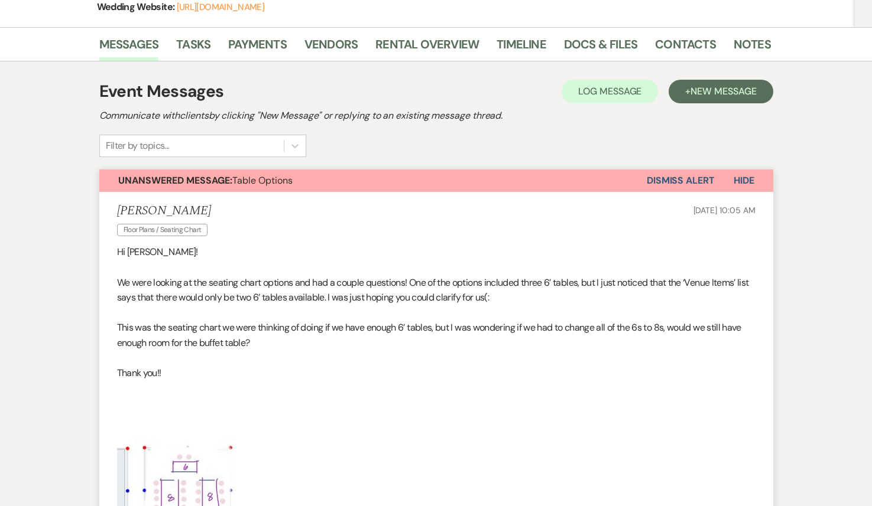
click at [679, 183] on button "Dismiss Alert" at bounding box center [680, 181] width 68 height 22
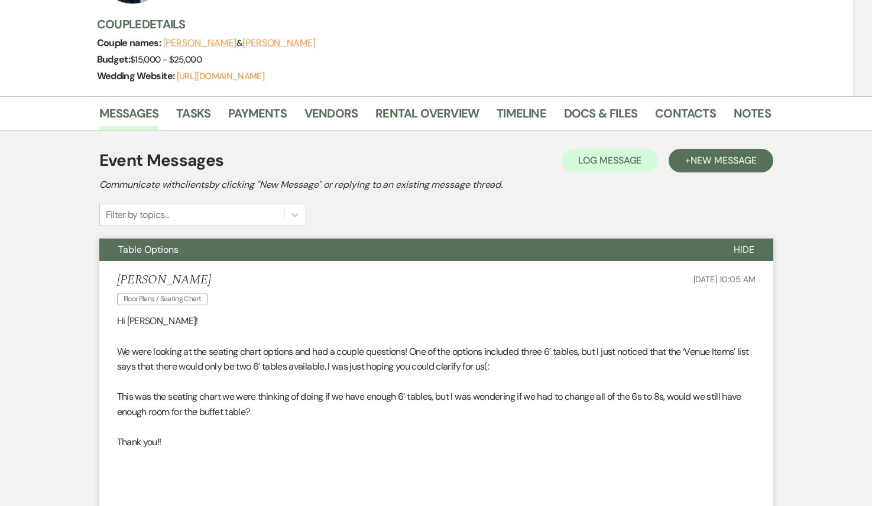
scroll to position [0, 0]
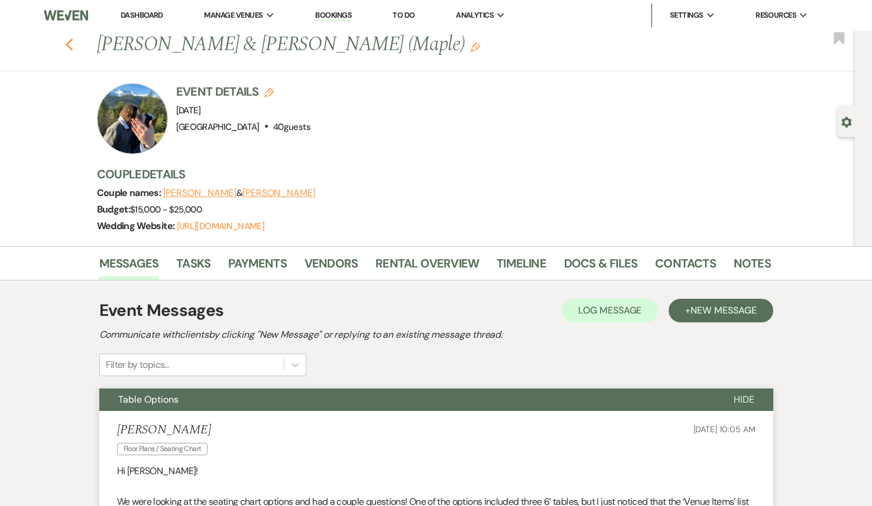
click at [72, 48] on icon "Previous" at bounding box center [69, 45] width 9 height 14
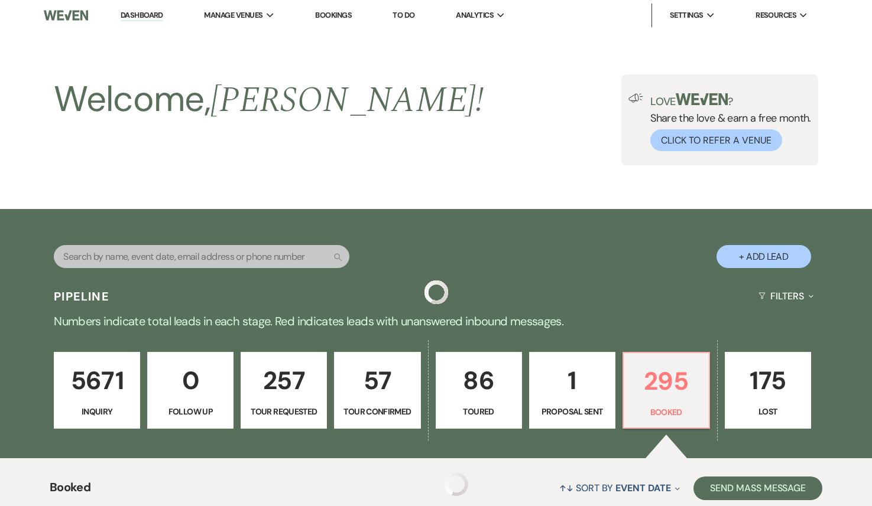
scroll to position [252, 0]
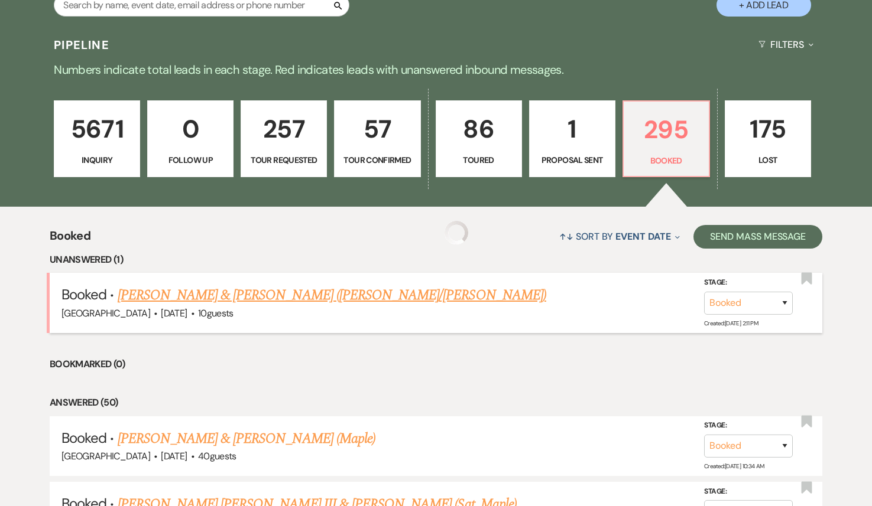
click at [282, 292] on link "[PERSON_NAME] & [PERSON_NAME] ([PERSON_NAME]/[PERSON_NAME])" at bounding box center [332, 295] width 428 height 21
